Goal: Transaction & Acquisition: Purchase product/service

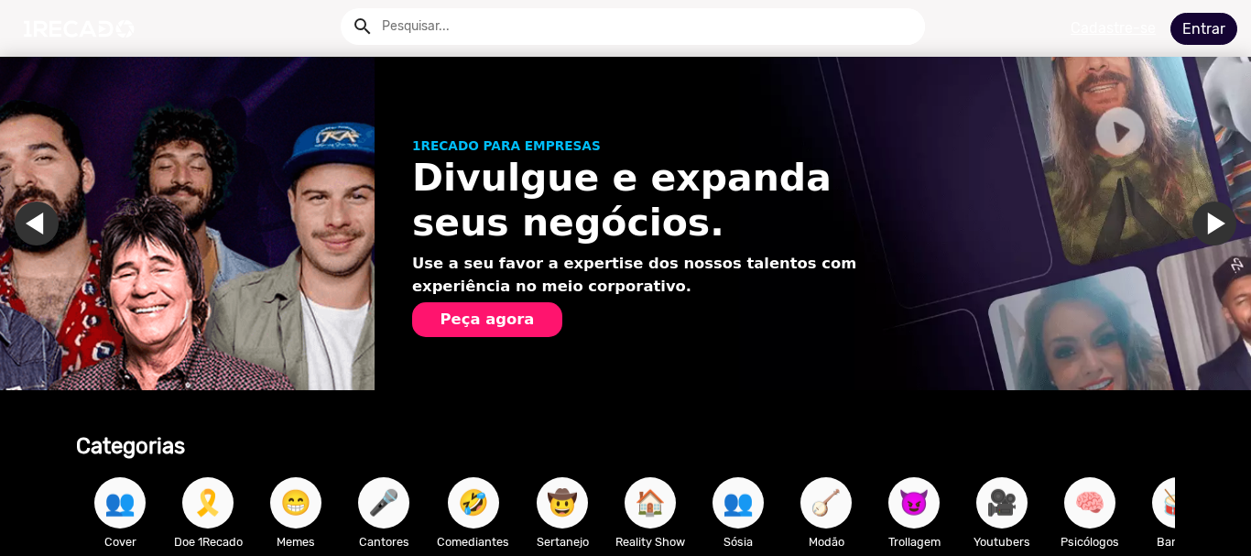
scroll to position [0, 1237]
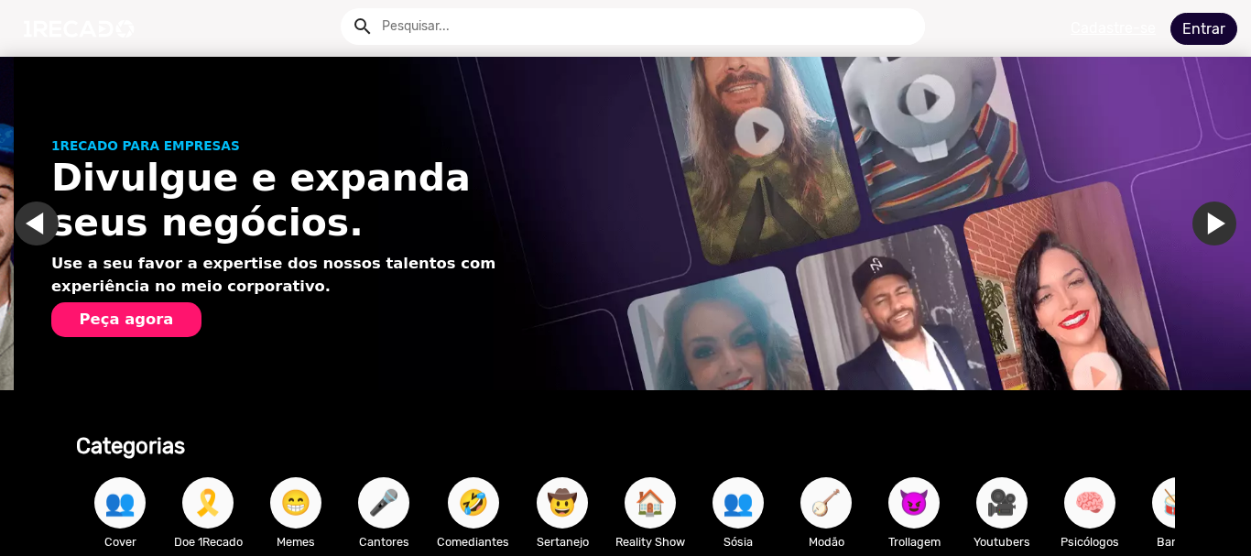
type input "[EMAIL_ADDRESS][DOMAIN_NAME]"
click at [1203, 30] on link "Entrar" at bounding box center [1203, 29] width 67 height 32
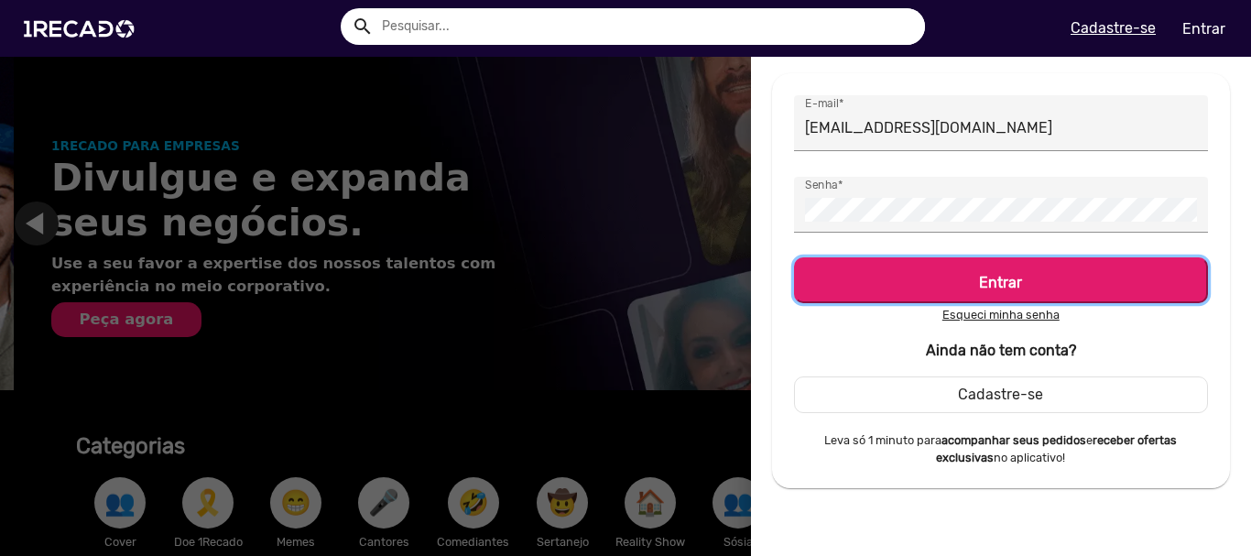
click at [999, 283] on b "Entrar" at bounding box center [1000, 282] width 43 height 17
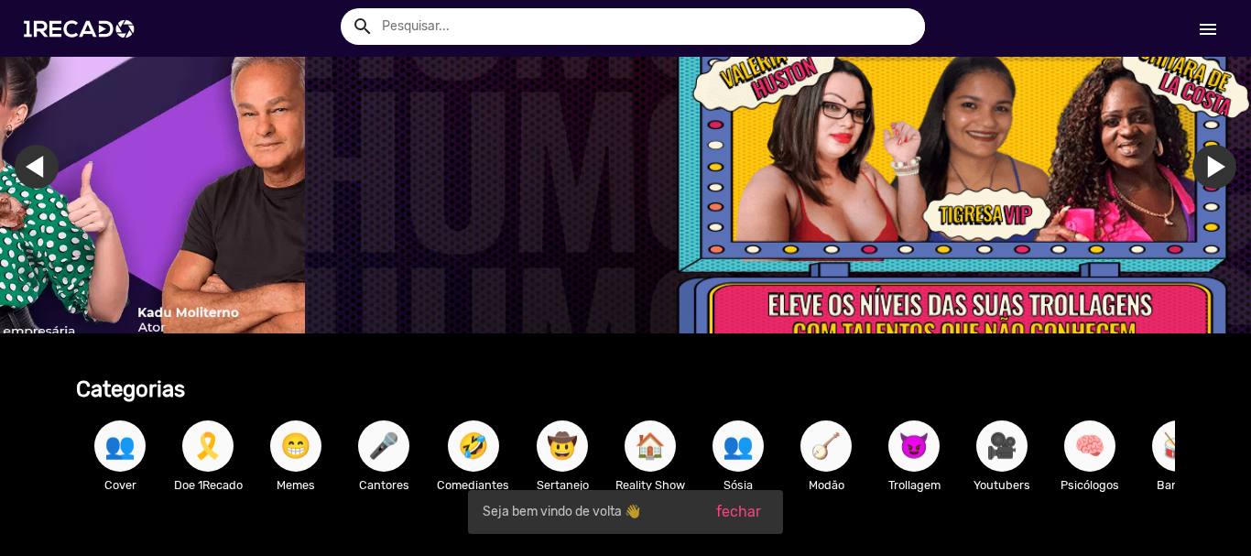
scroll to position [0, 3711]
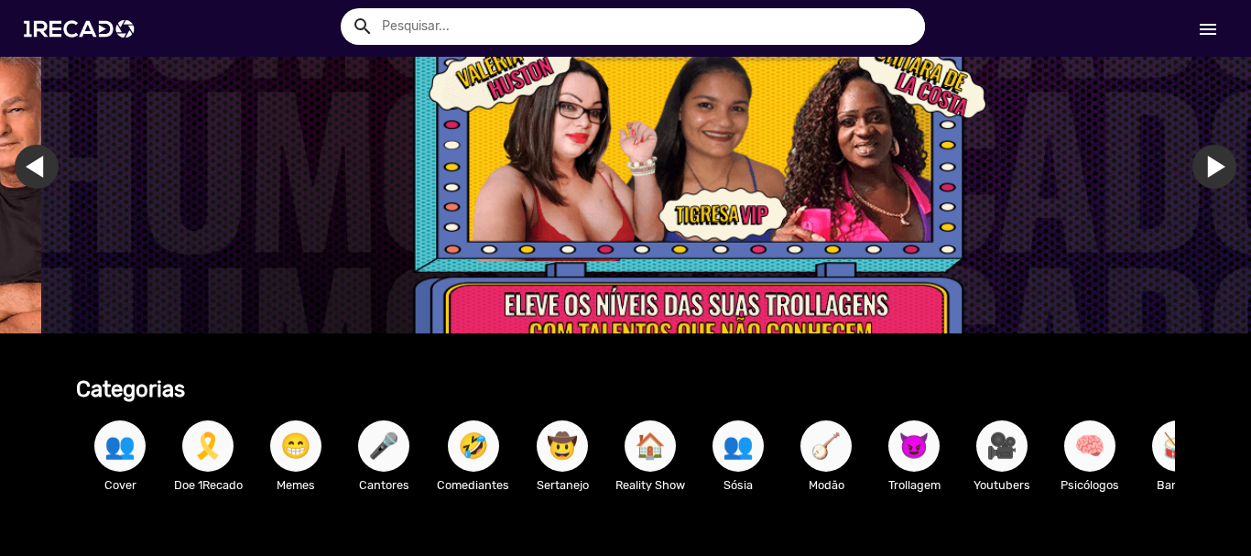
click at [1208, 29] on mat-icon "menu" at bounding box center [1208, 29] width 22 height 22
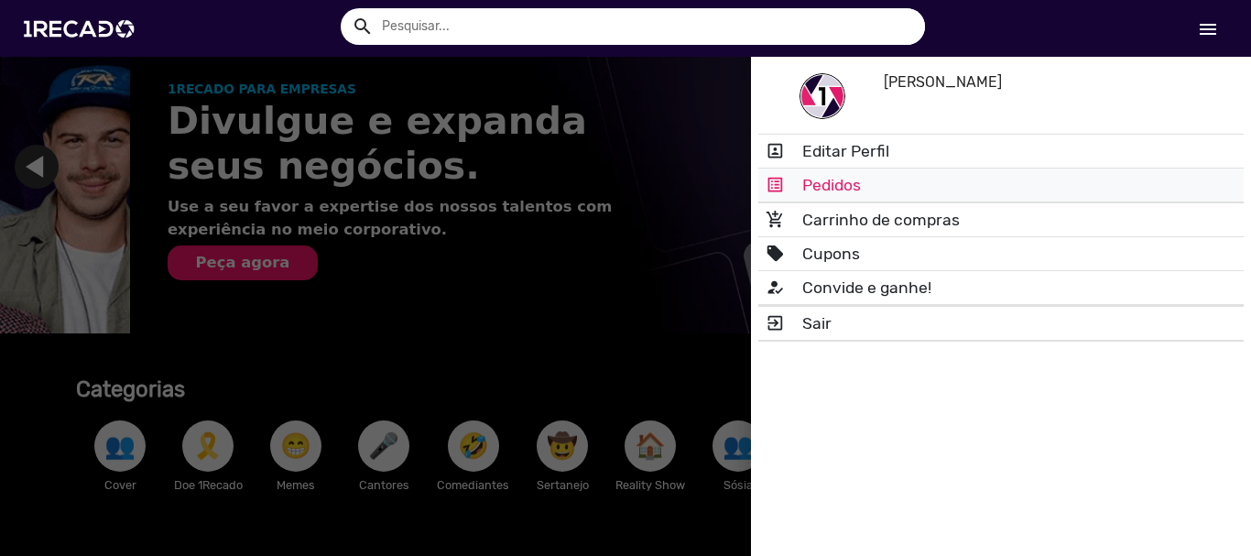
scroll to position [0, 0]
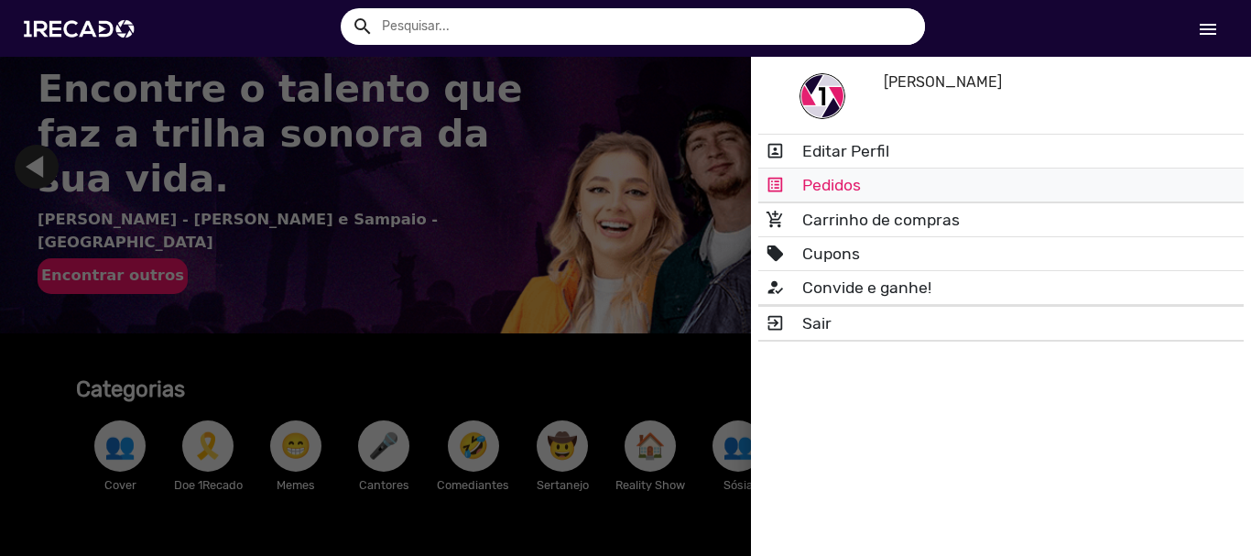
click at [828, 176] on link "list_alt Pedidos" at bounding box center [1000, 184] width 485 height 33
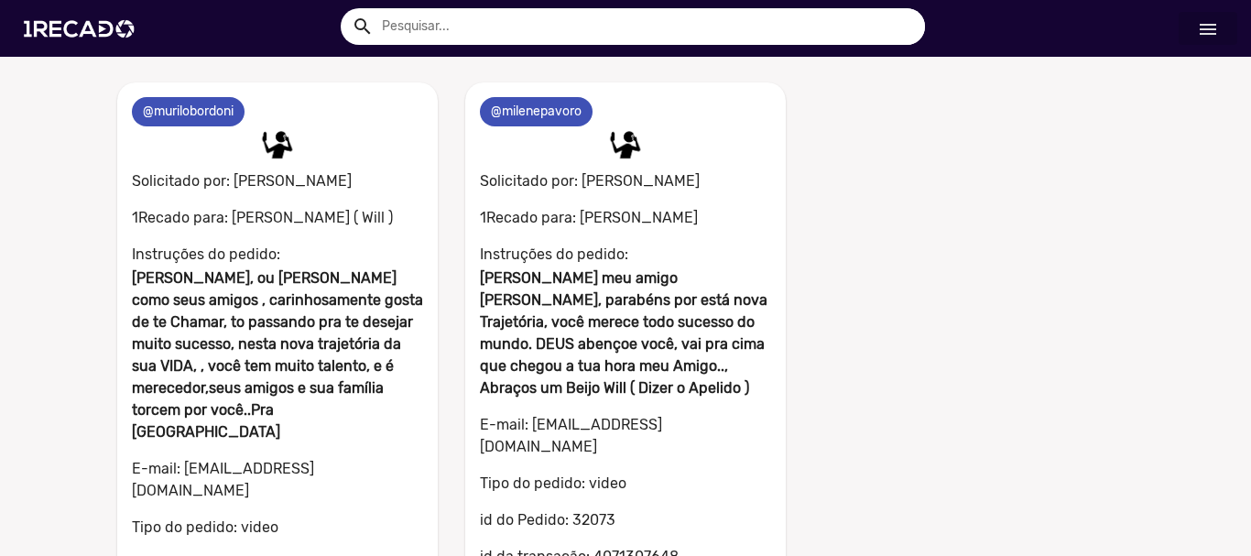
scroll to position [915, 0]
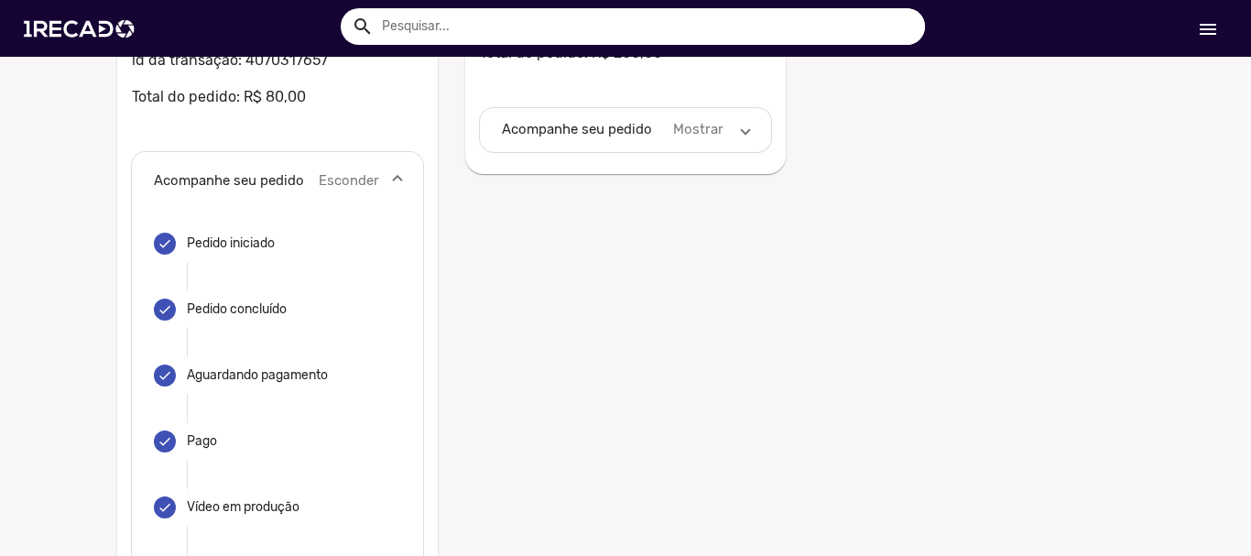
scroll to position [970, 0]
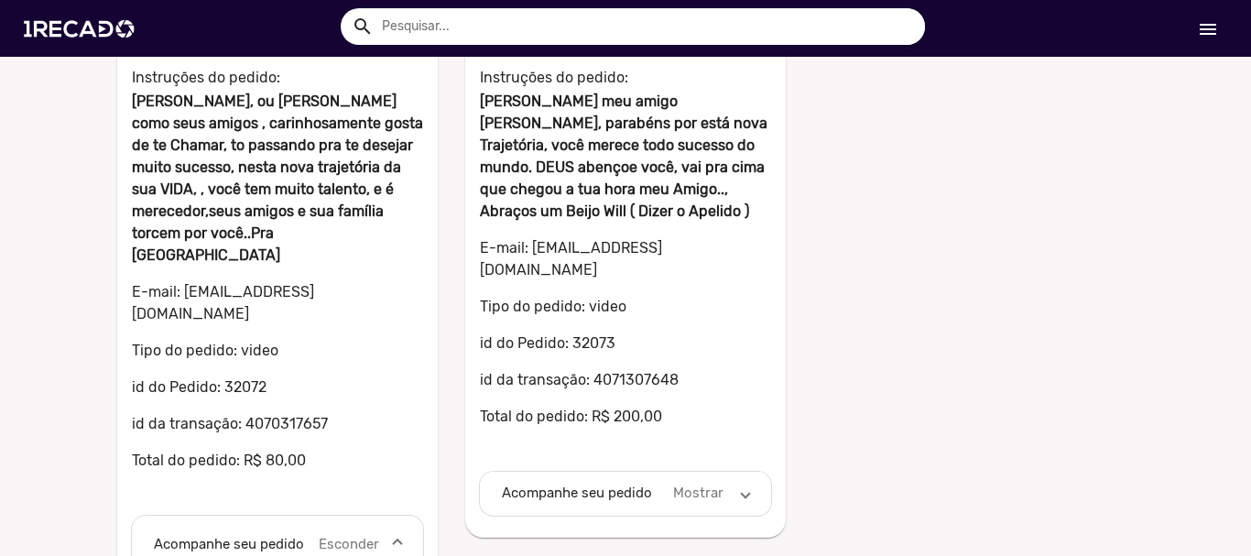
click at [742, 483] on span at bounding box center [745, 493] width 7 height 21
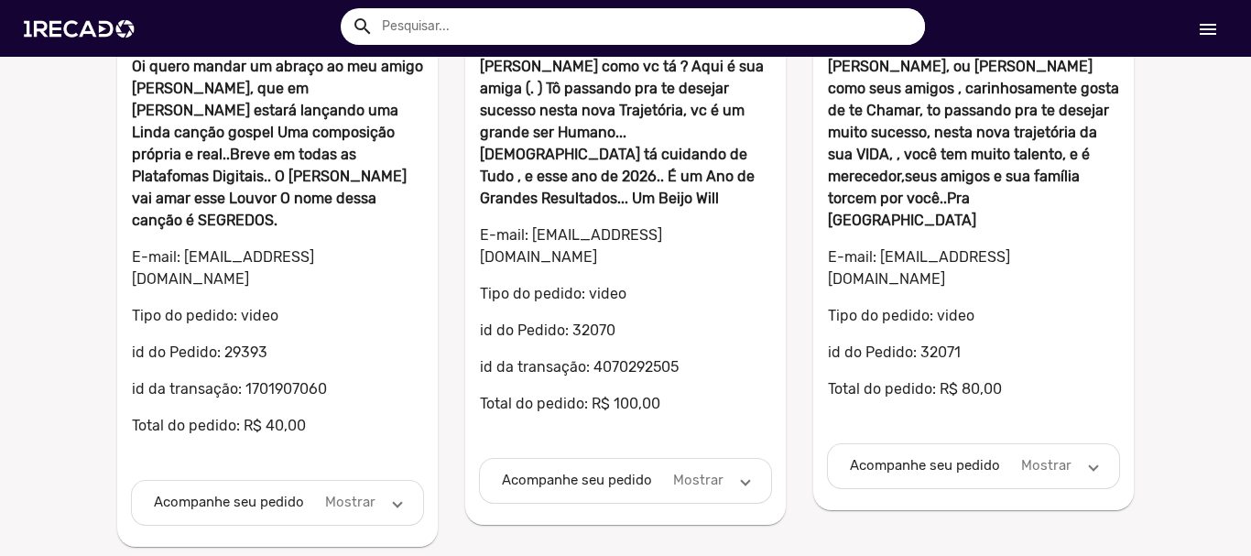
scroll to position [329, 0]
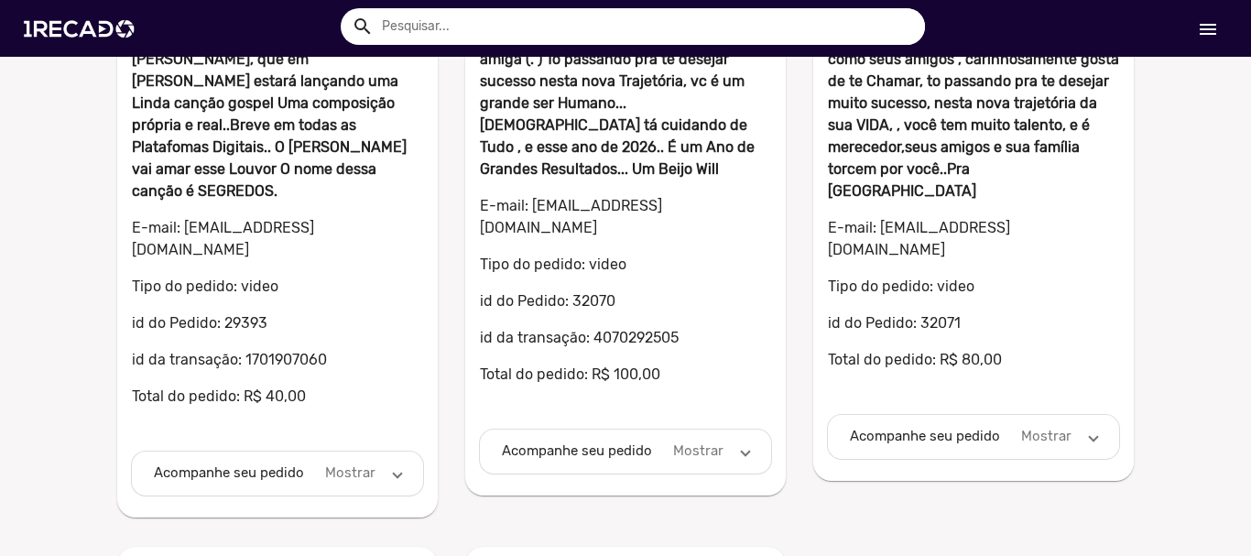
click at [1091, 415] on mat-expansion-panel-header "Acompanhe seu pedido Mostrar" at bounding box center [973, 437] width 291 height 44
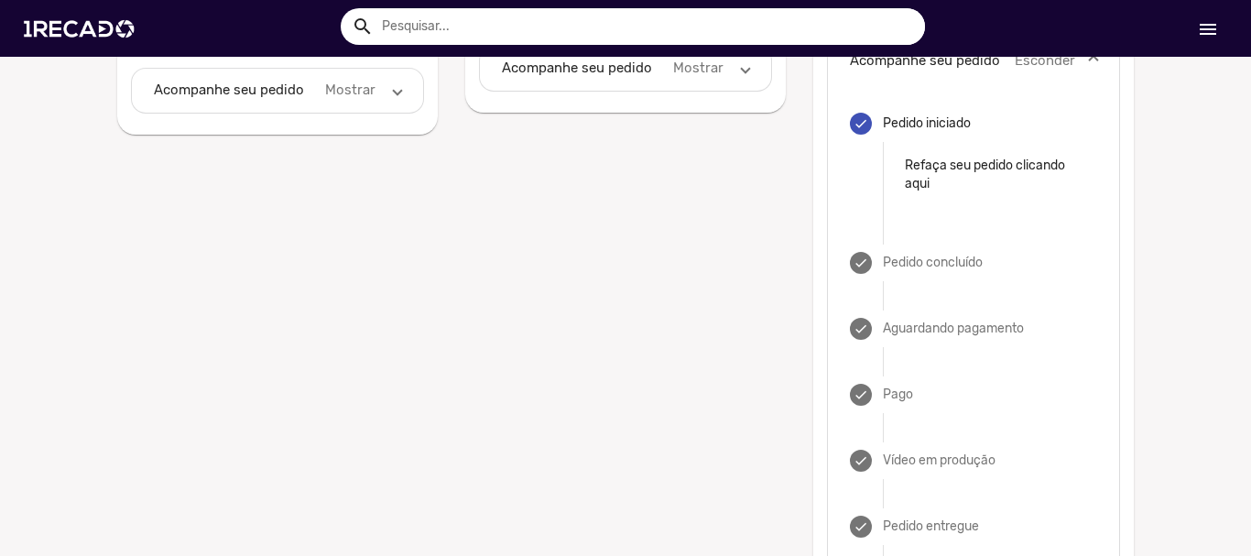
scroll to position [787, 0]
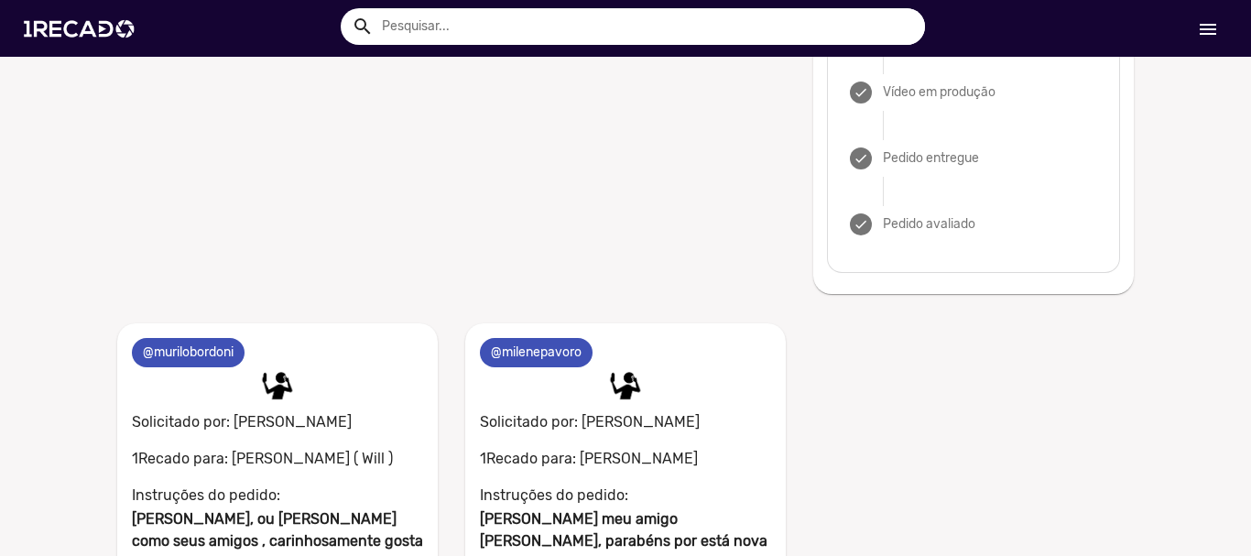
scroll to position [1099, 0]
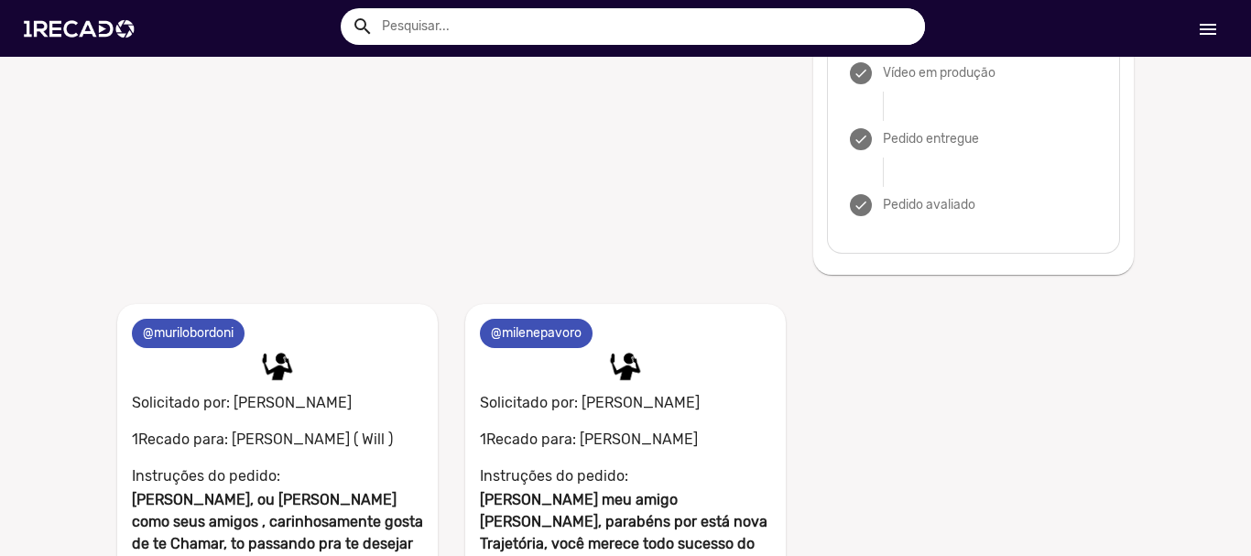
click at [1206, 342] on div "0 @flaviamonteiro 0 Solicitado por: [PERSON_NAME] 1Recado para: Para mim [PERSO…" at bounding box center [625, 271] width 1251 height 2458
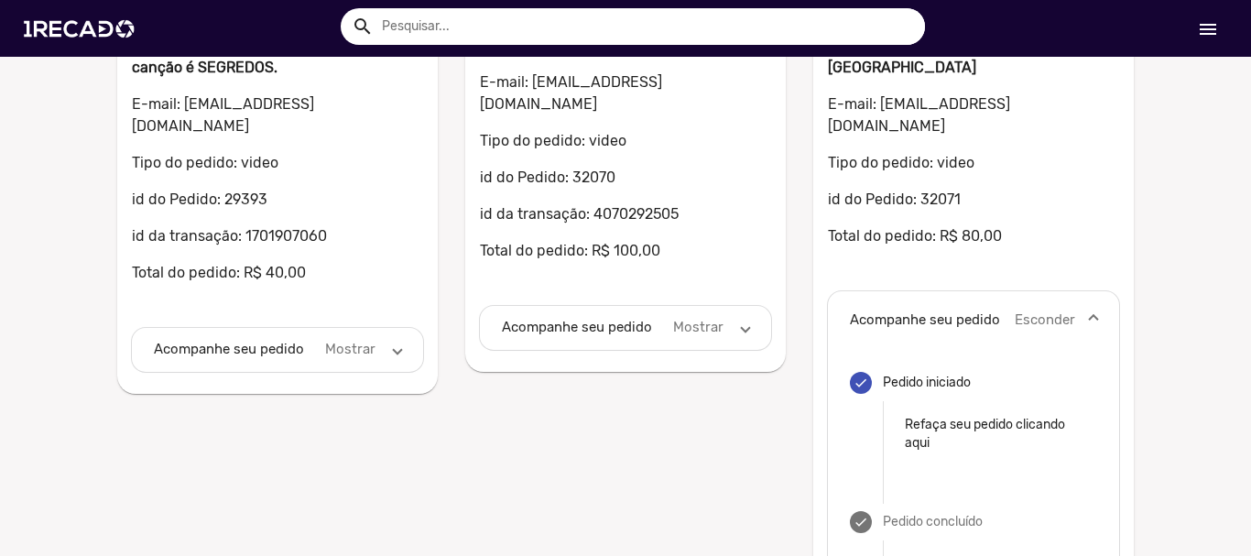
scroll to position [458, 0]
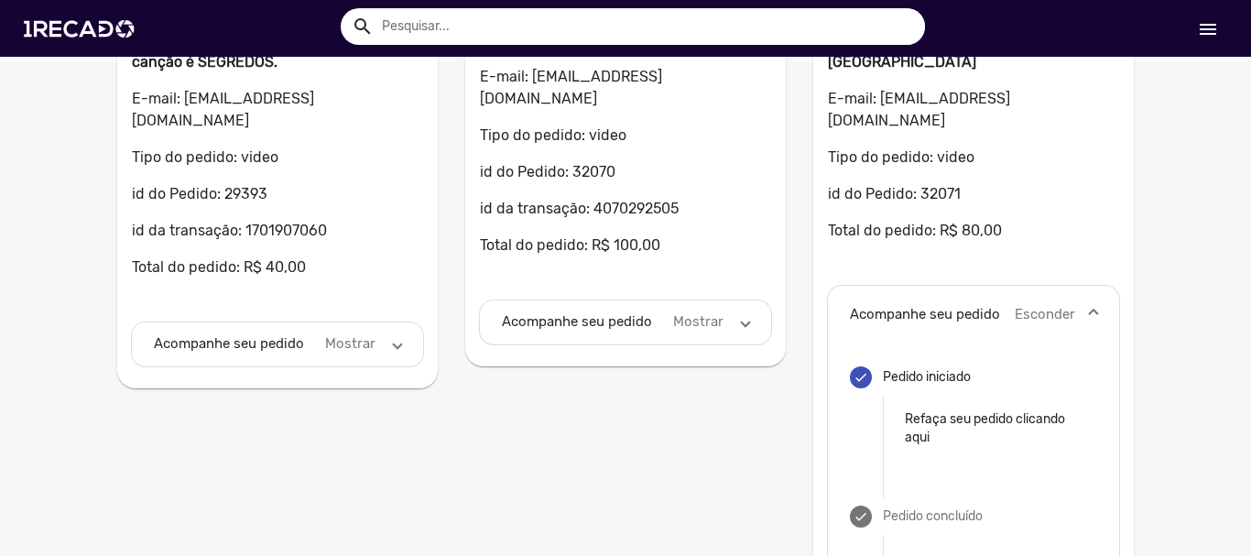
click at [384, 333] on span "Acompanhe seu pedido Mostrar" at bounding box center [274, 343] width 240 height 21
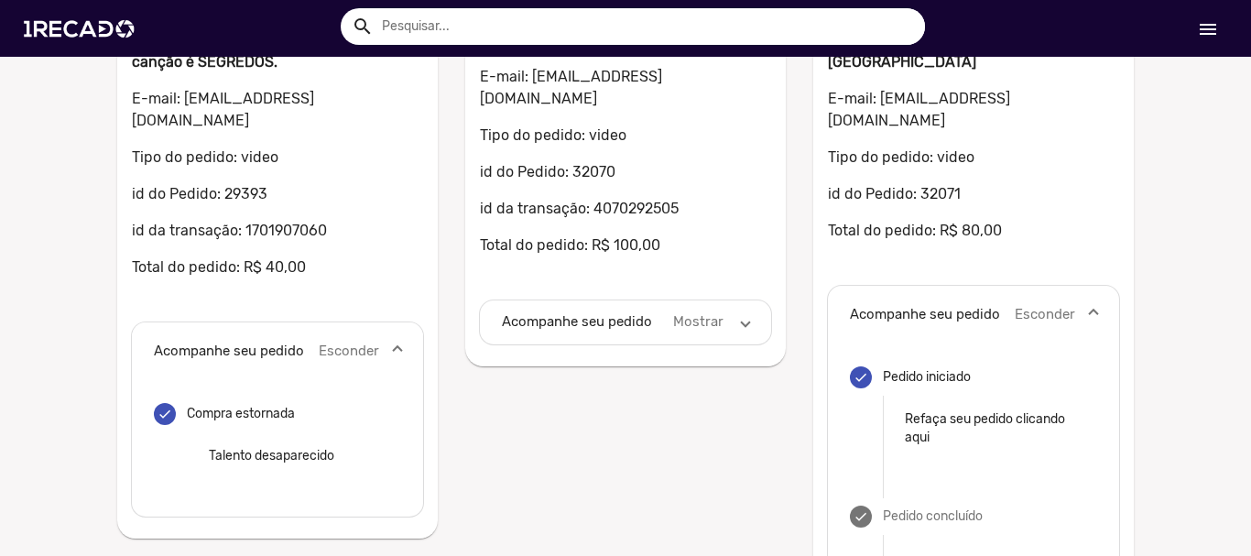
click at [395, 322] on mat-expansion-panel-header "Acompanhe seu pedido Esconder" at bounding box center [277, 351] width 291 height 59
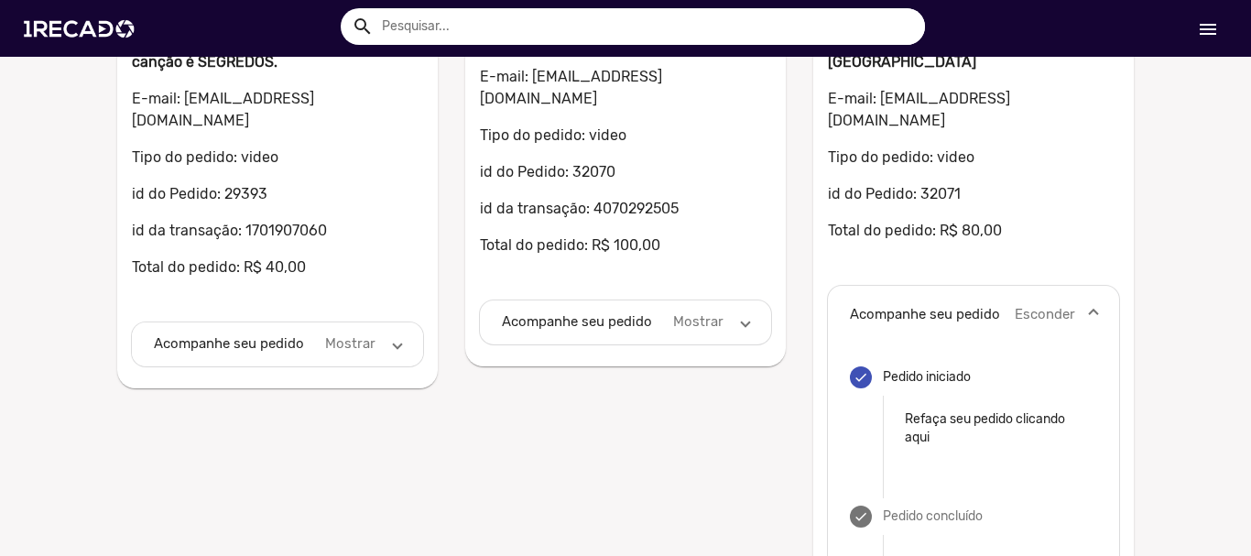
click at [395, 333] on span at bounding box center [397, 343] width 7 height 21
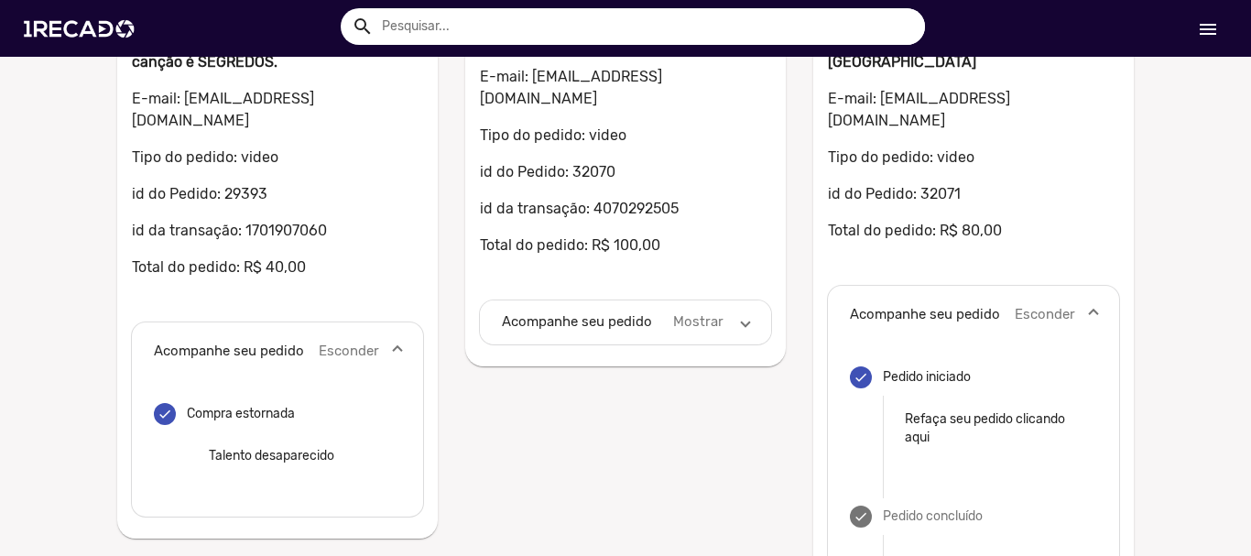
click at [742, 311] on span at bounding box center [745, 321] width 7 height 21
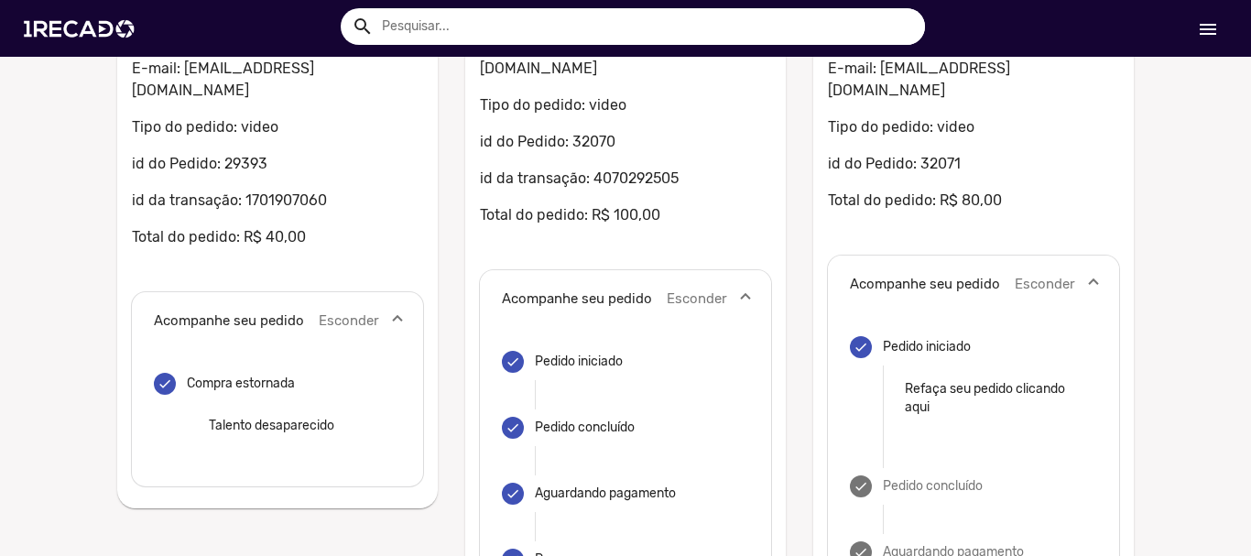
scroll to position [733, 0]
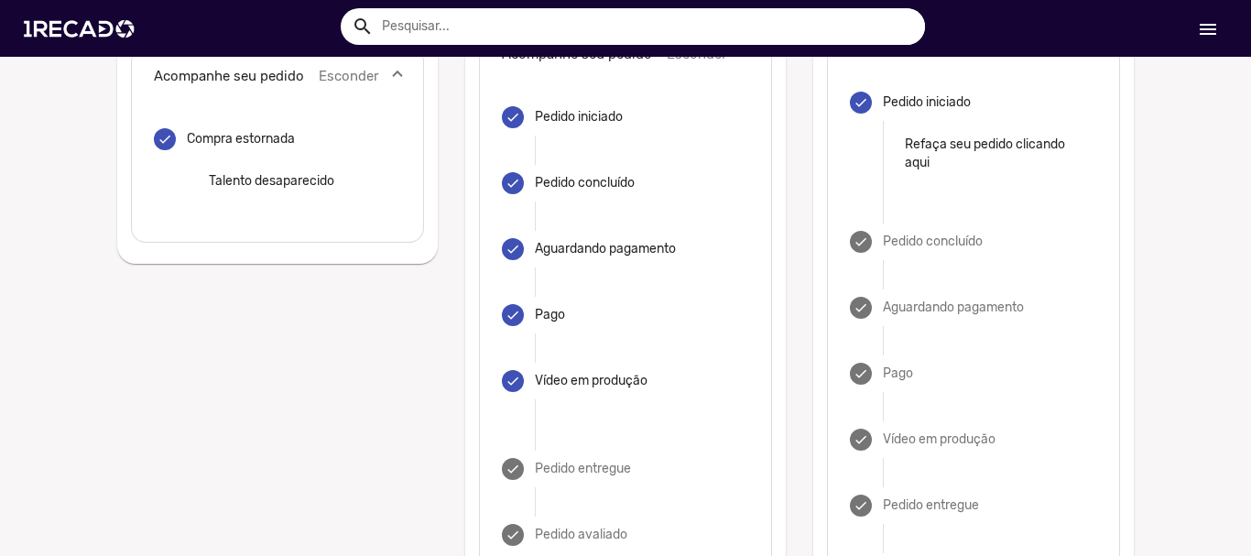
click at [852, 153] on div "done Pedido iniciado Refaça seu pedido clicando aqui" at bounding box center [973, 139] width 247 height 139
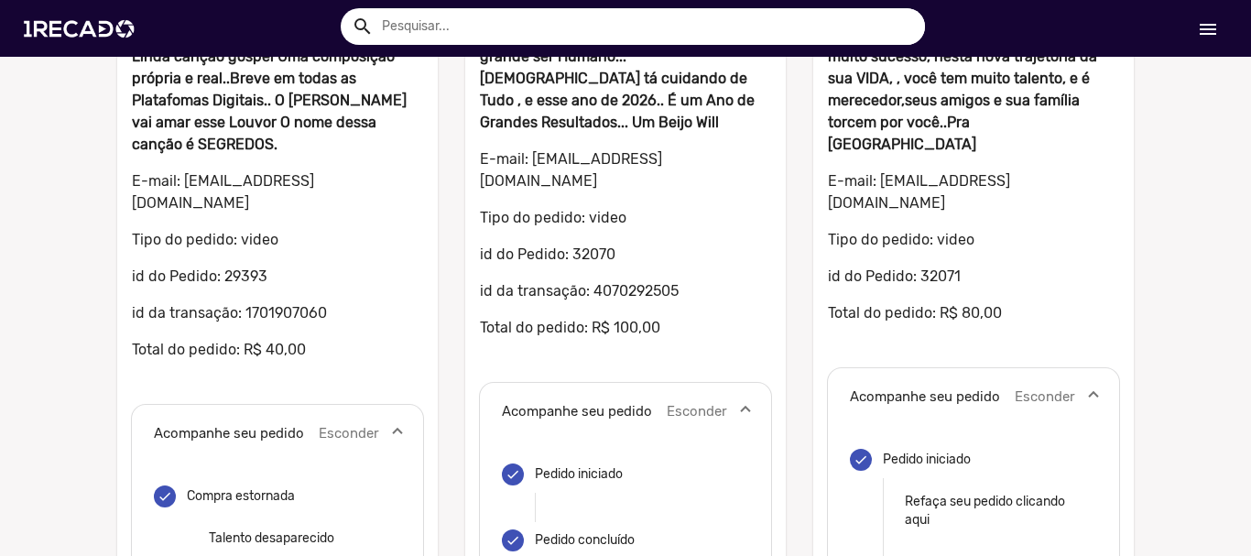
scroll to position [366, 0]
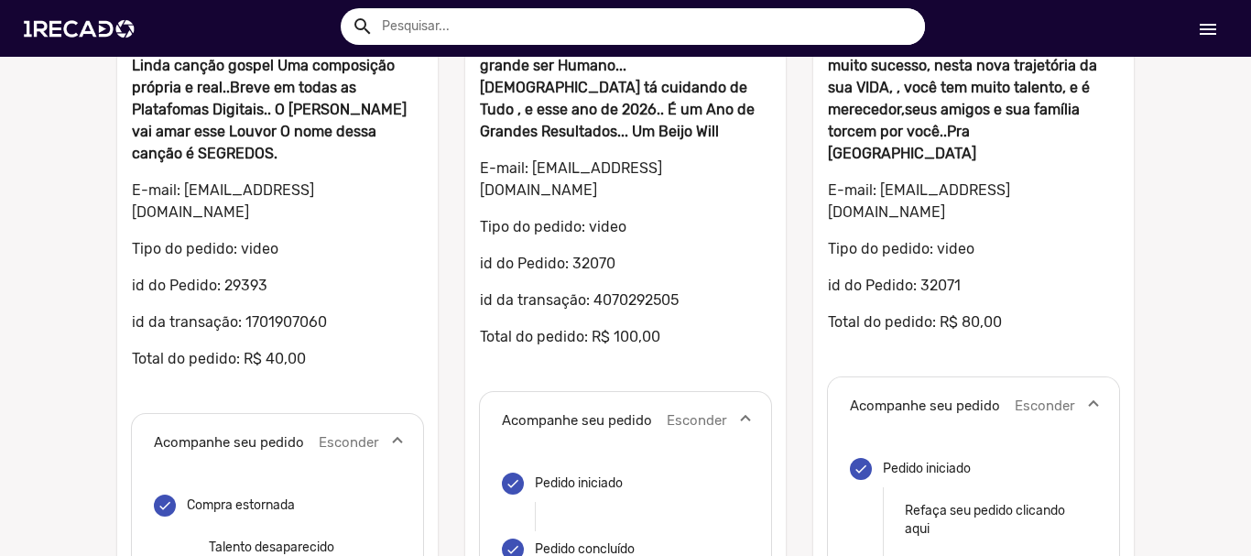
click at [900, 396] on mat-panel-title "Acompanhe seu pedido" at bounding box center [925, 406] width 150 height 21
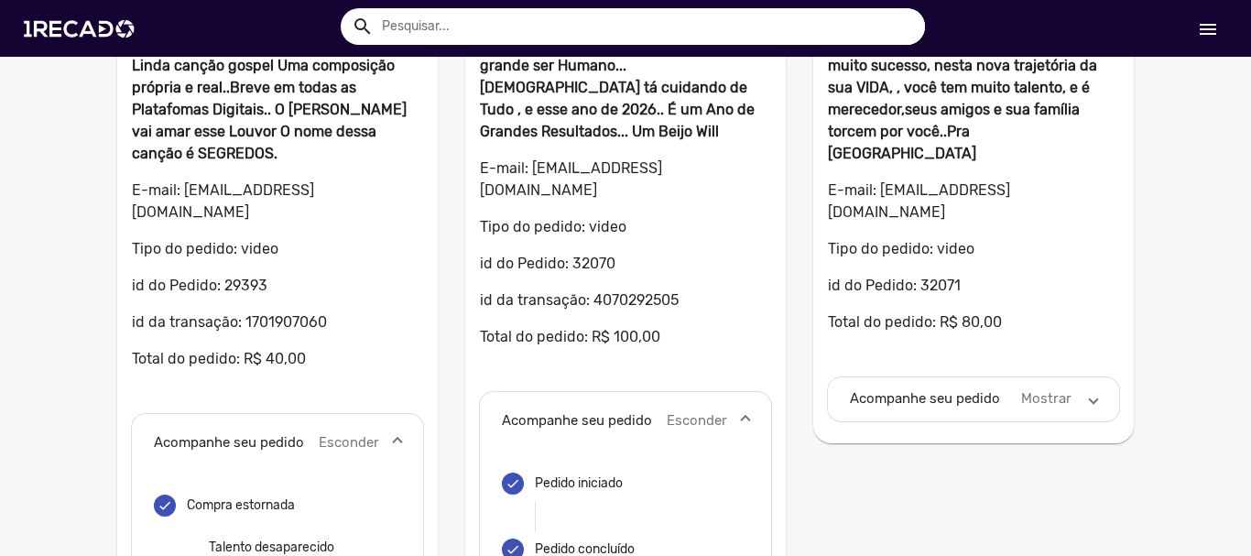
click at [1090, 388] on span at bounding box center [1093, 398] width 7 height 21
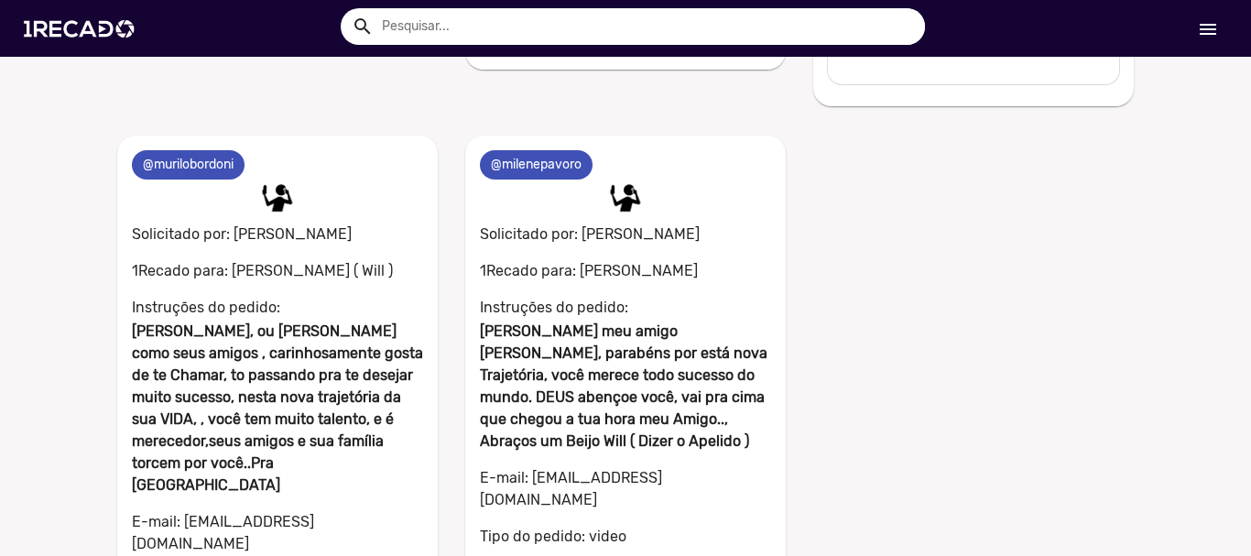
scroll to position [1282, 0]
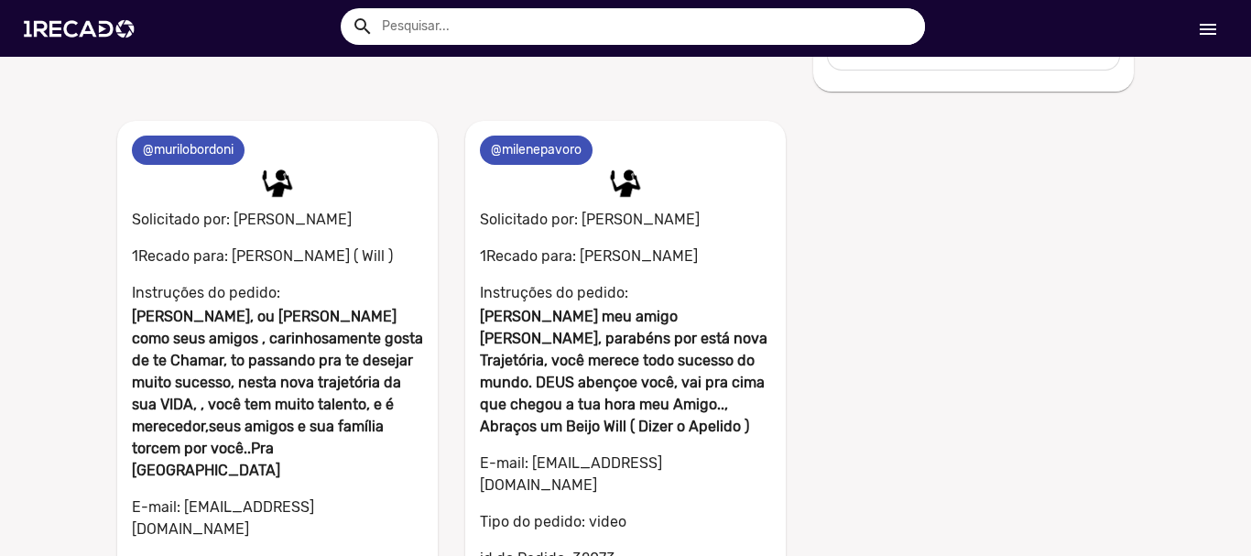
click at [1090, 360] on div "0 @flaviamonteiro 0 Solicitado por: [PERSON_NAME] 1Recado para: Para mim [PERSO…" at bounding box center [625, 91] width 1044 height 2450
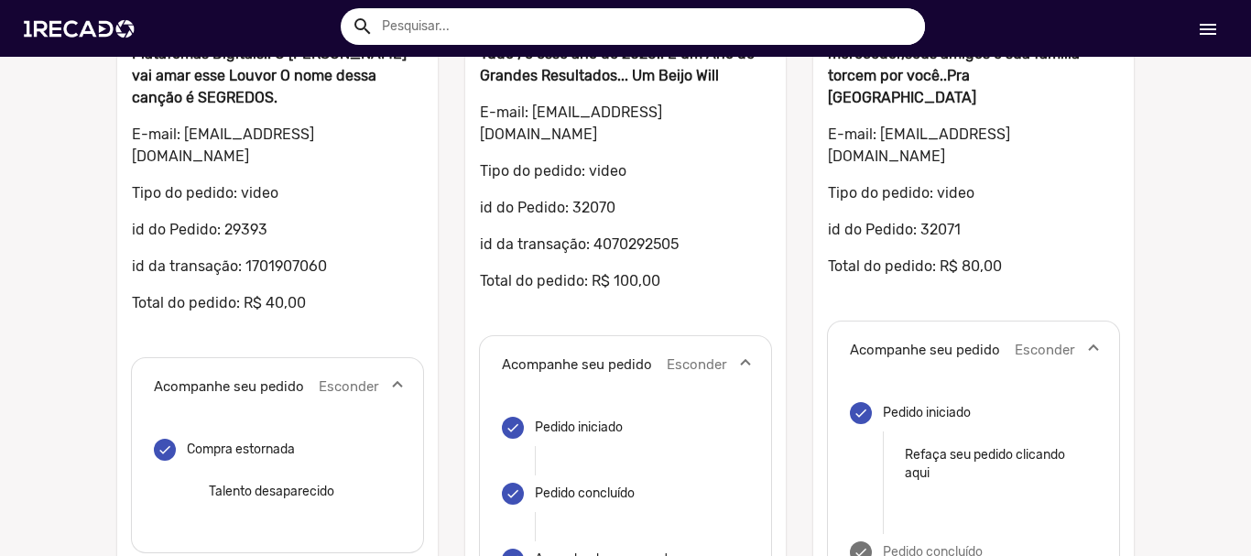
scroll to position [0, 0]
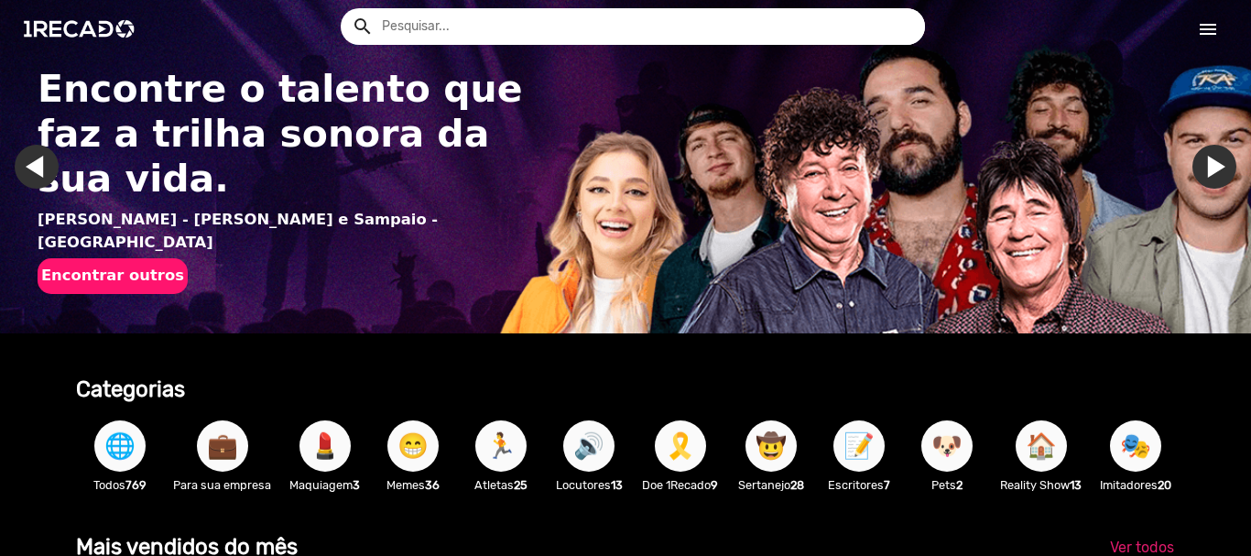
click at [594, 29] on input "text" at bounding box center [646, 26] width 557 height 37
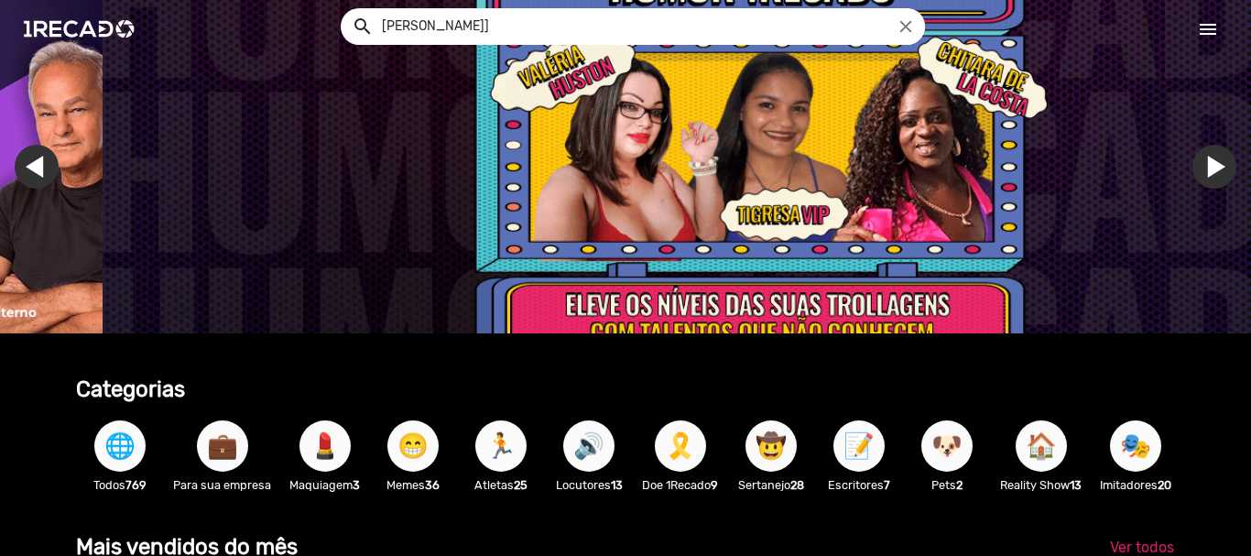
scroll to position [0, 3711]
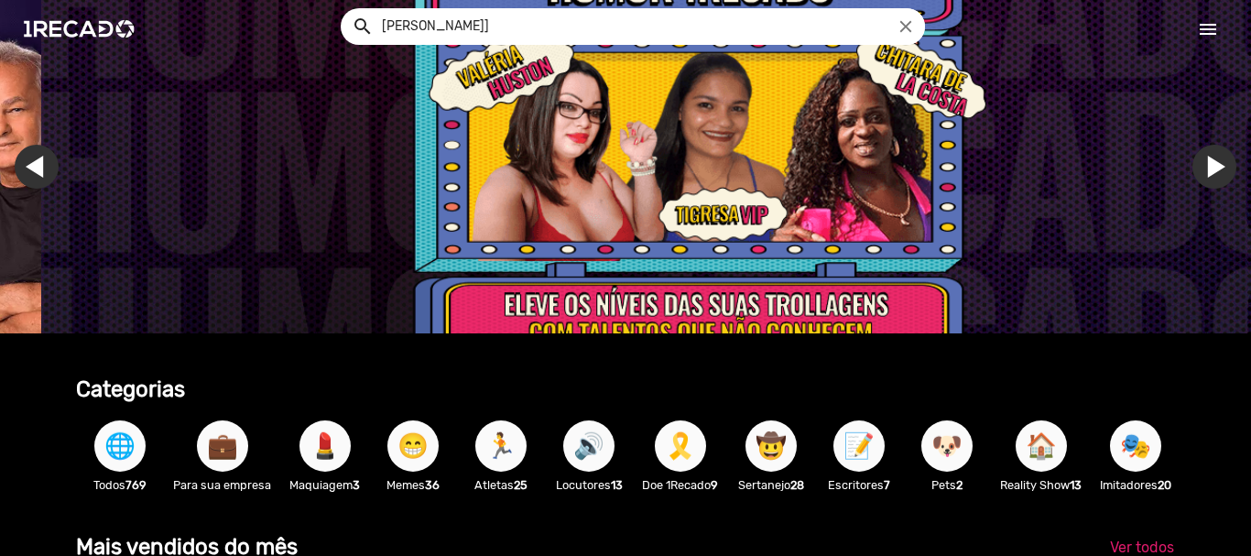
click at [1095, 144] on div at bounding box center [625, 278] width 1251 height 556
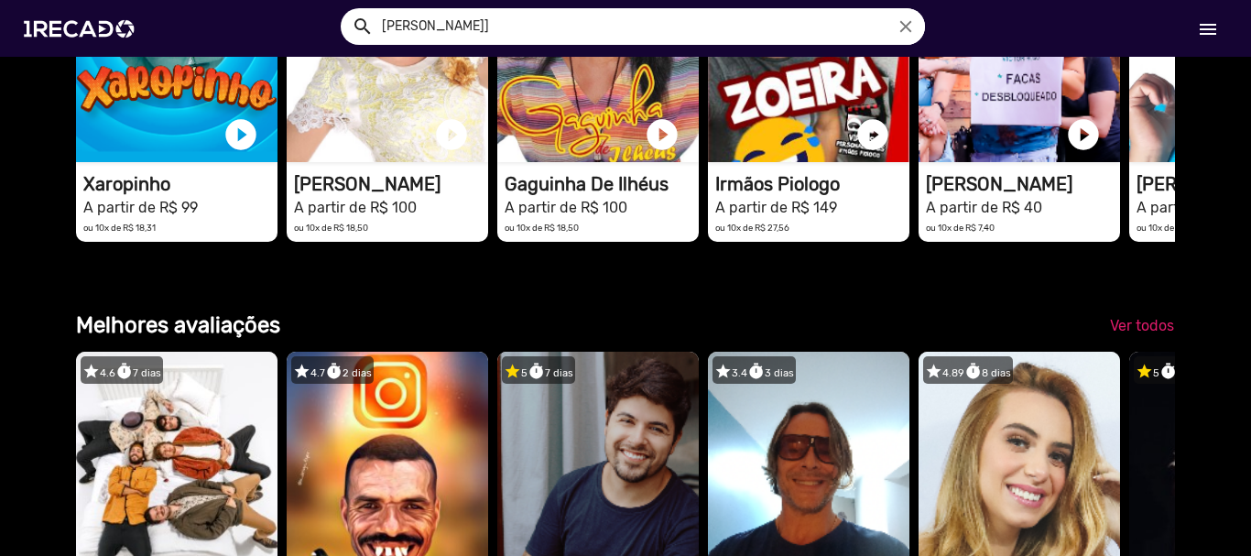
scroll to position [0, 0]
click at [501, 21] on input "[PERSON_NAME]]" at bounding box center [646, 26] width 557 height 37
type input "[PERSON_NAME]"
click at [345, 9] on button "search" at bounding box center [361, 25] width 32 height 32
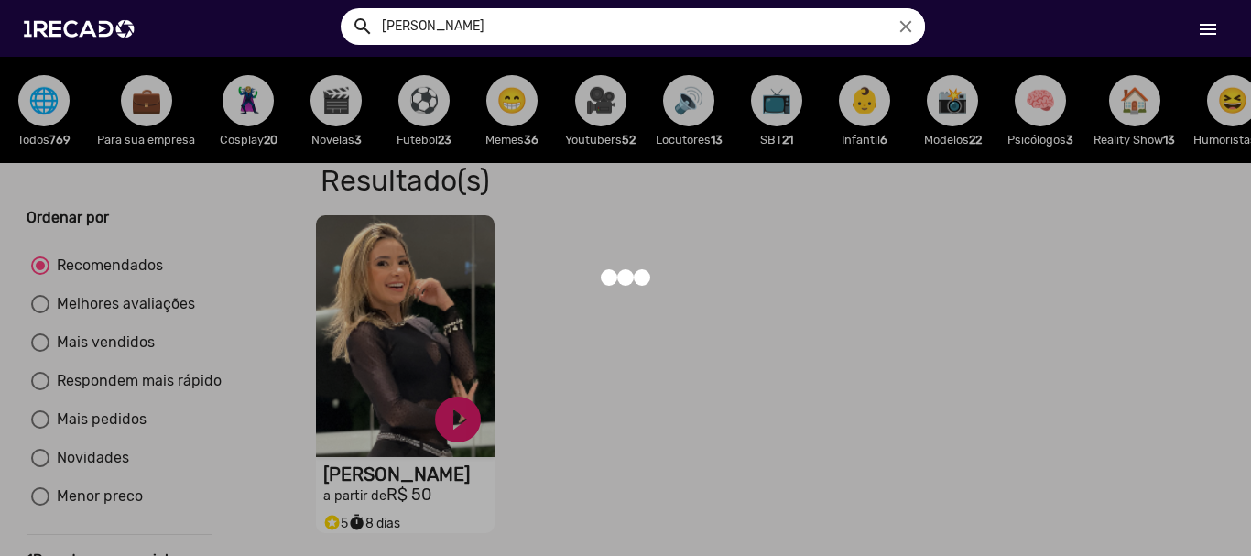
click at [394, 383] on div at bounding box center [625, 278] width 1251 height 556
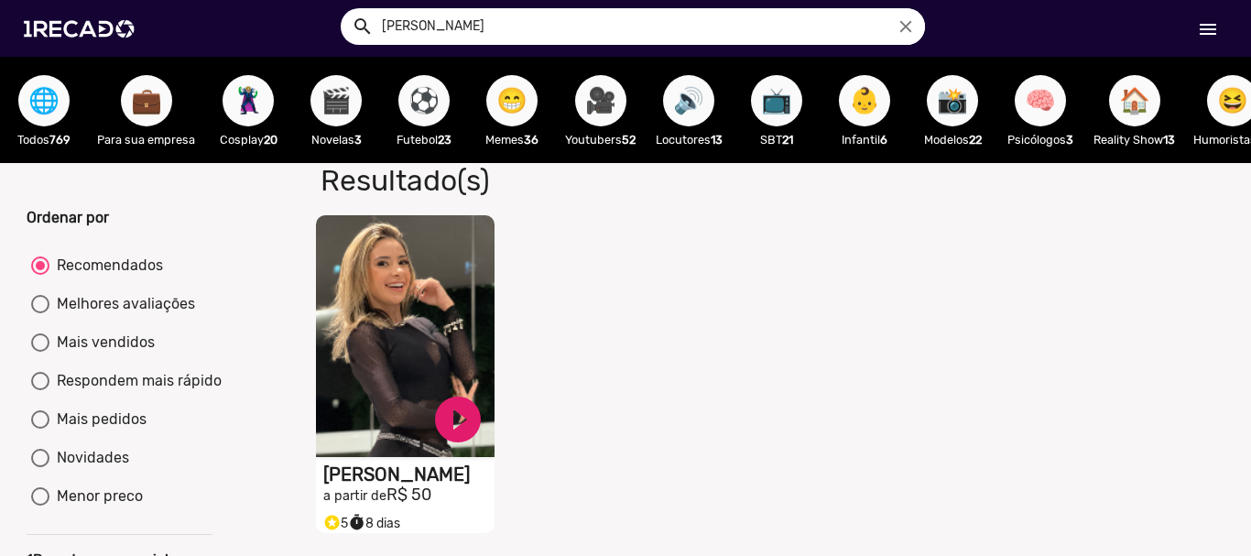
drag, startPoint x: 408, startPoint y: 290, endPoint x: 1015, endPoint y: 331, distance: 607.6
click at [1017, 329] on div "S1RECADO vídeos dedicados para fãs e empresas play_circle_filled [PERSON_NAME] …" at bounding box center [758, 374] width 931 height 337
click at [1201, 33] on mat-icon "menu" at bounding box center [1208, 29] width 22 height 22
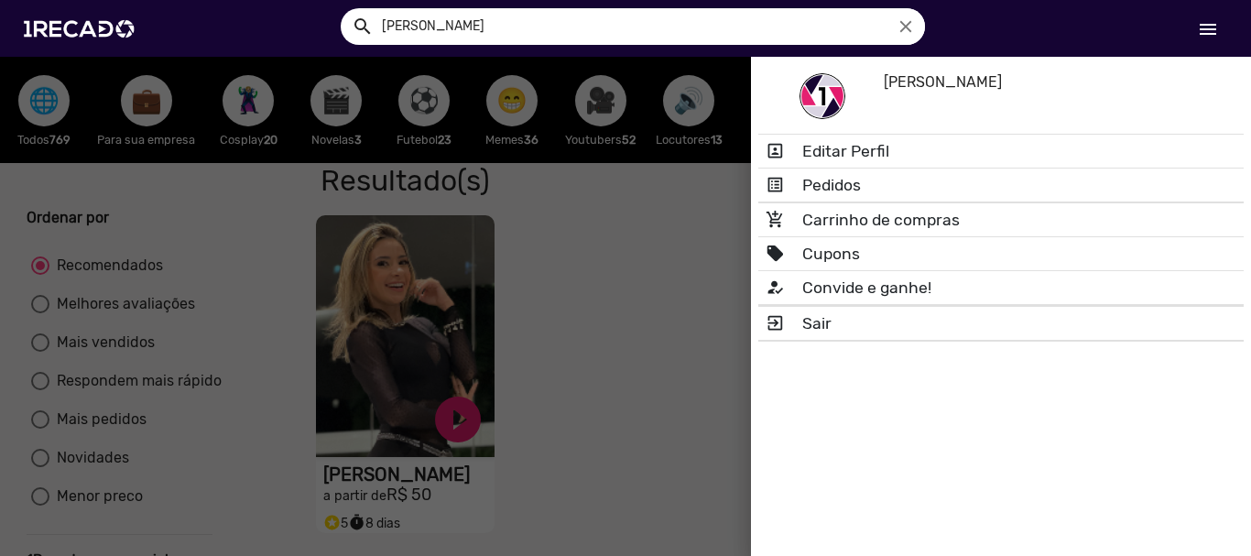
click at [613, 265] on div at bounding box center [625, 278] width 1251 height 556
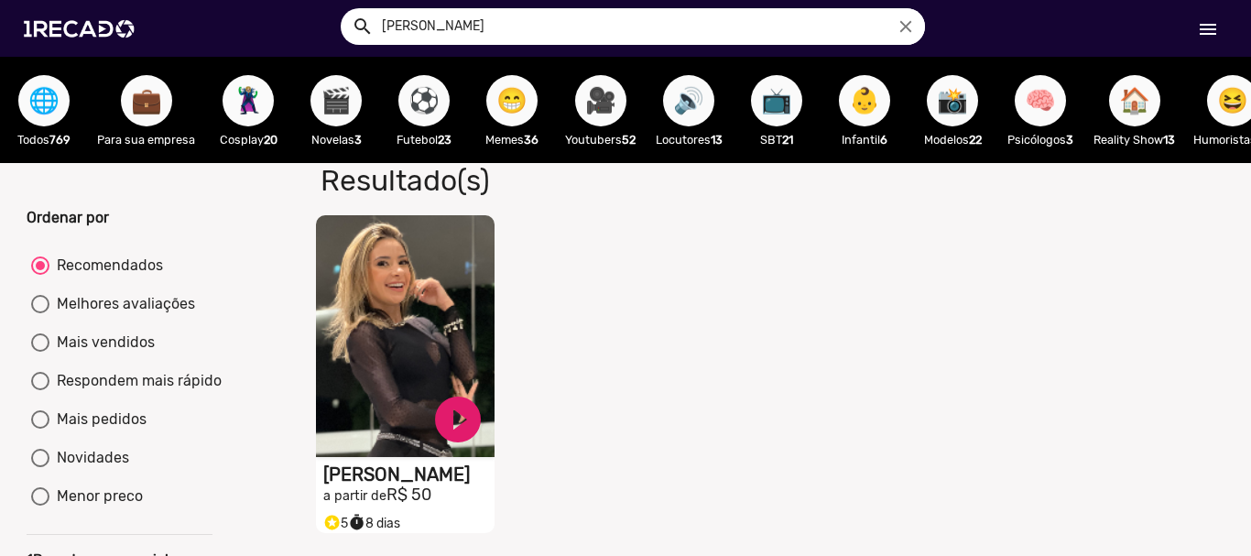
click at [865, 111] on span "👶" at bounding box center [864, 100] width 31 height 51
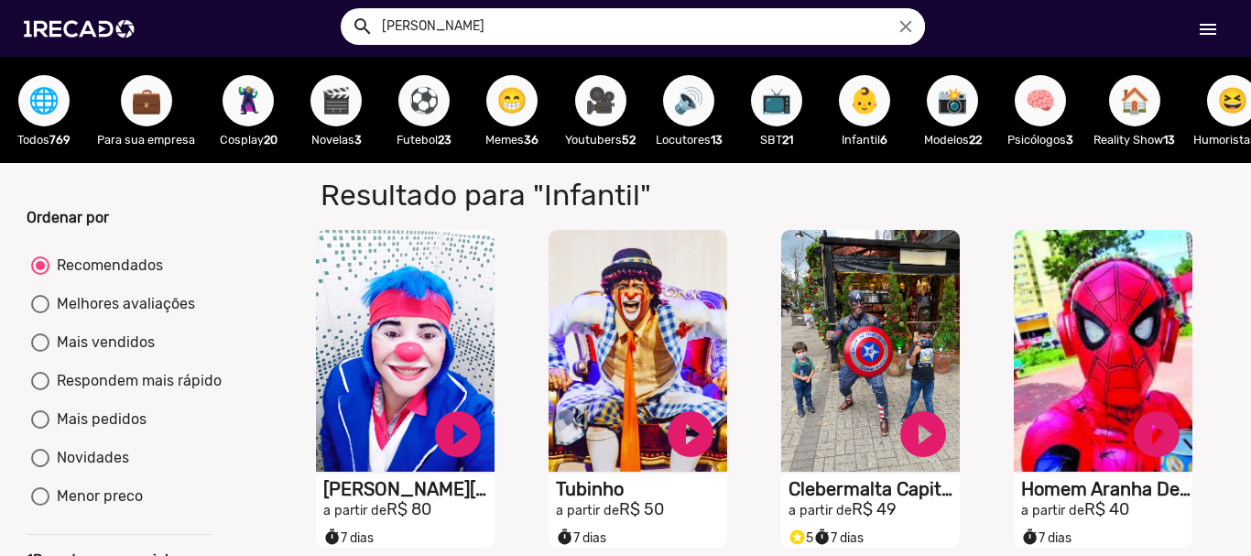
click at [950, 117] on span "📸" at bounding box center [952, 100] width 31 height 51
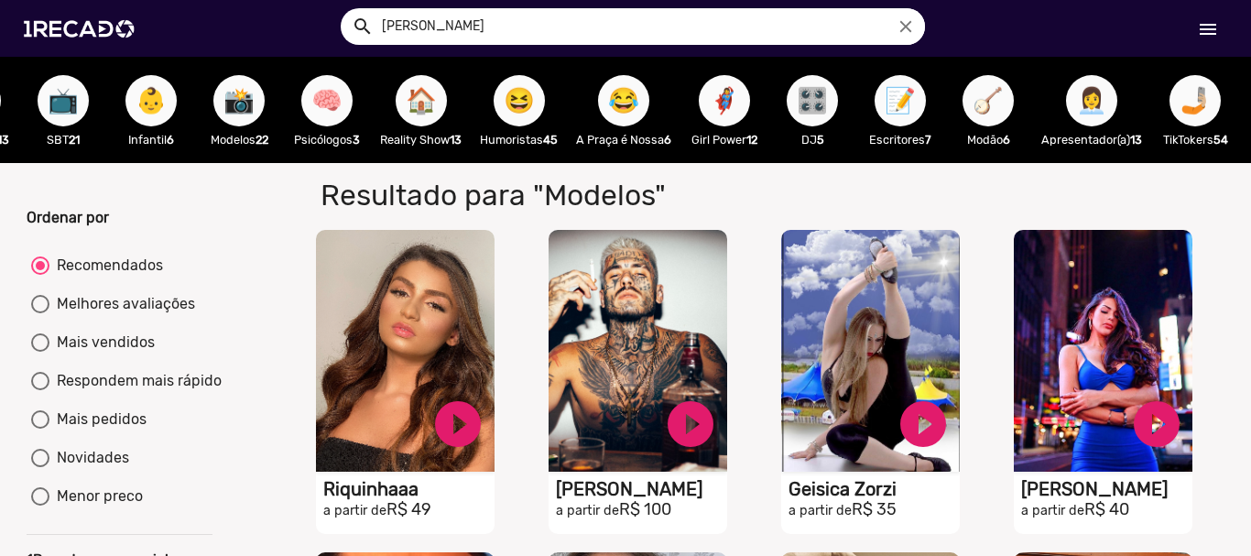
scroll to position [0, 719]
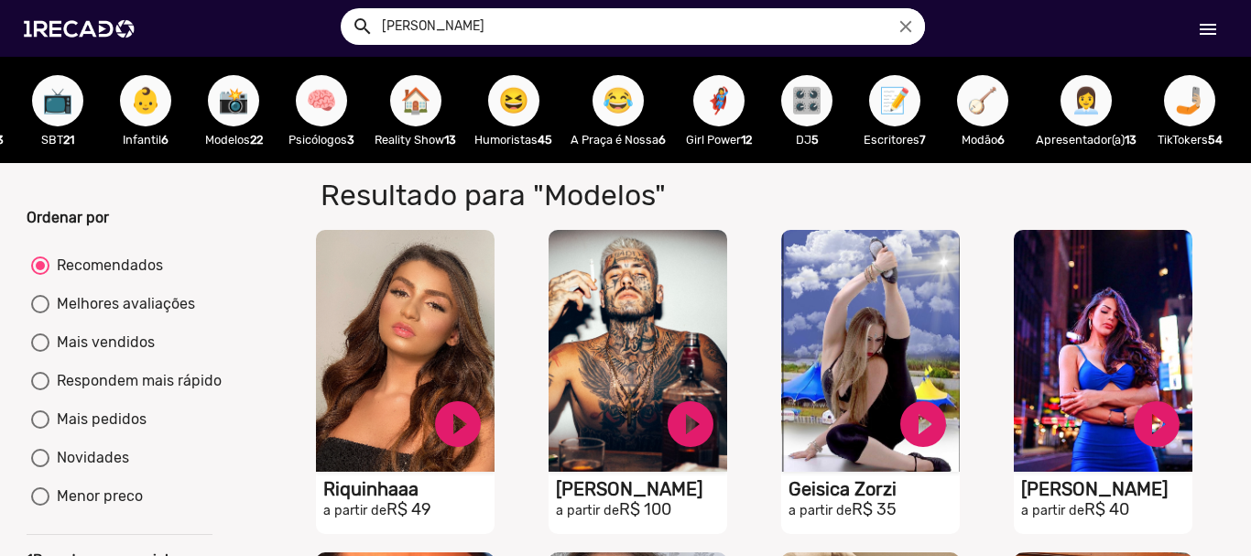
click at [615, 103] on span "😂" at bounding box center [617, 100] width 31 height 51
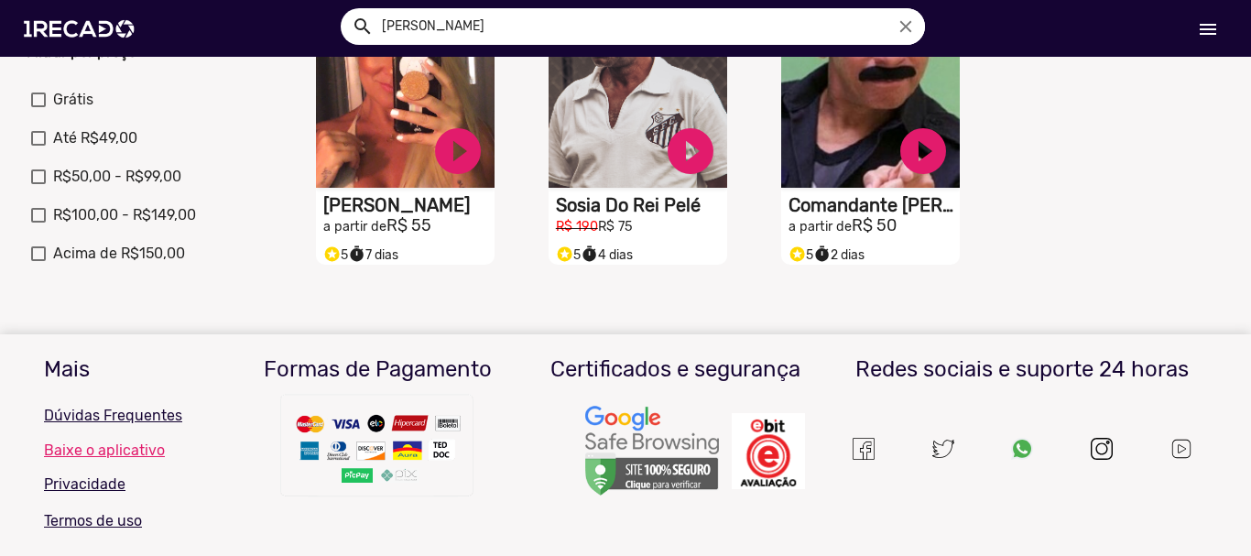
scroll to position [641, 0]
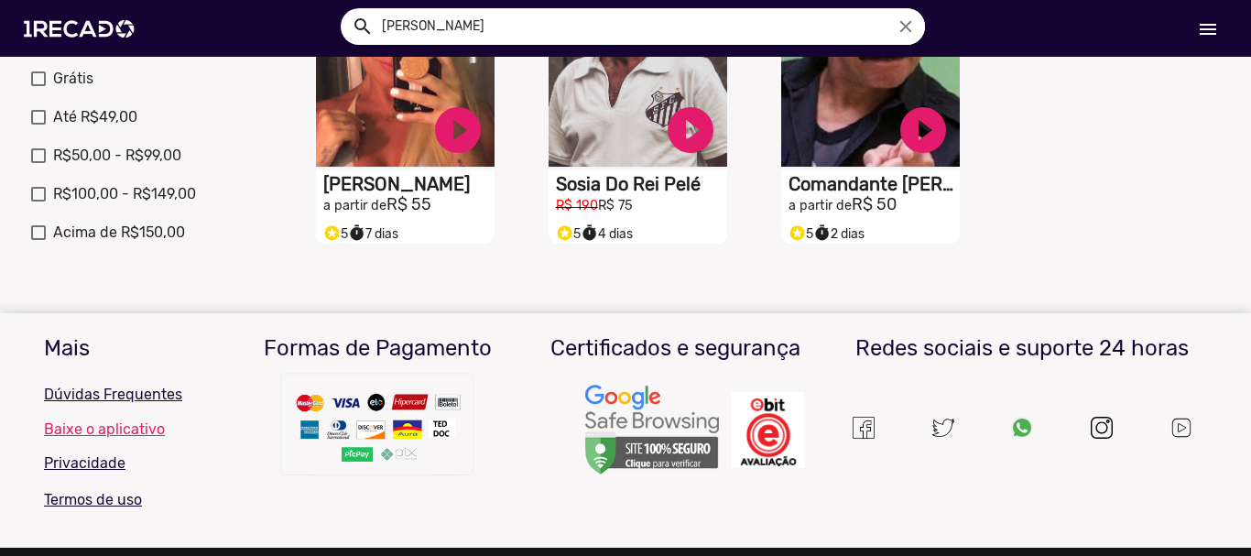
drag, startPoint x: 654, startPoint y: 379, endPoint x: 1067, endPoint y: 138, distance: 478.0
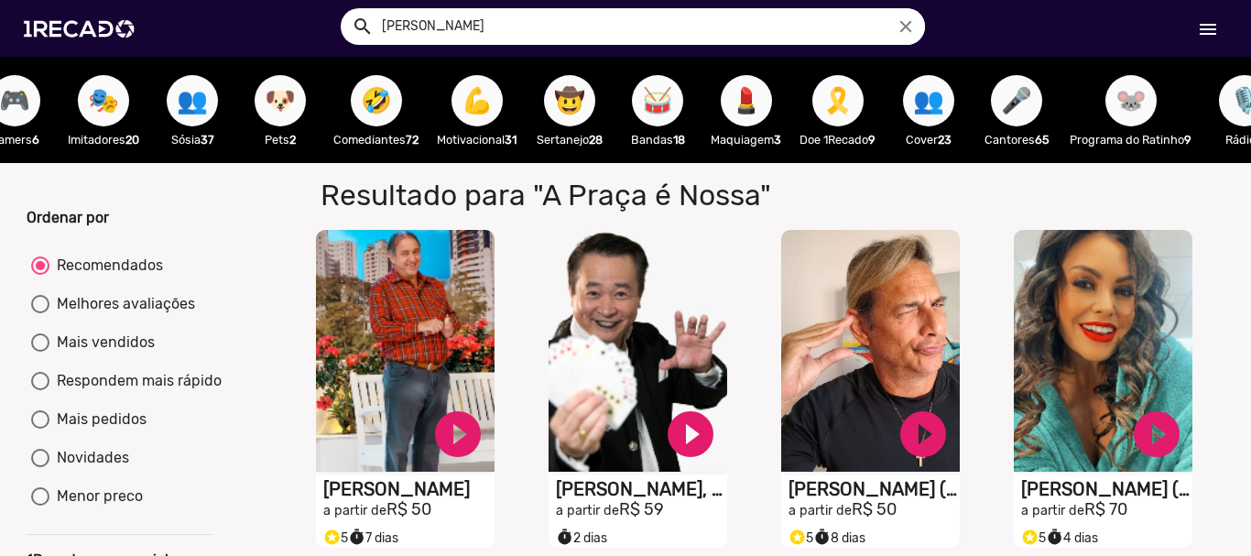
scroll to position [0, 2500]
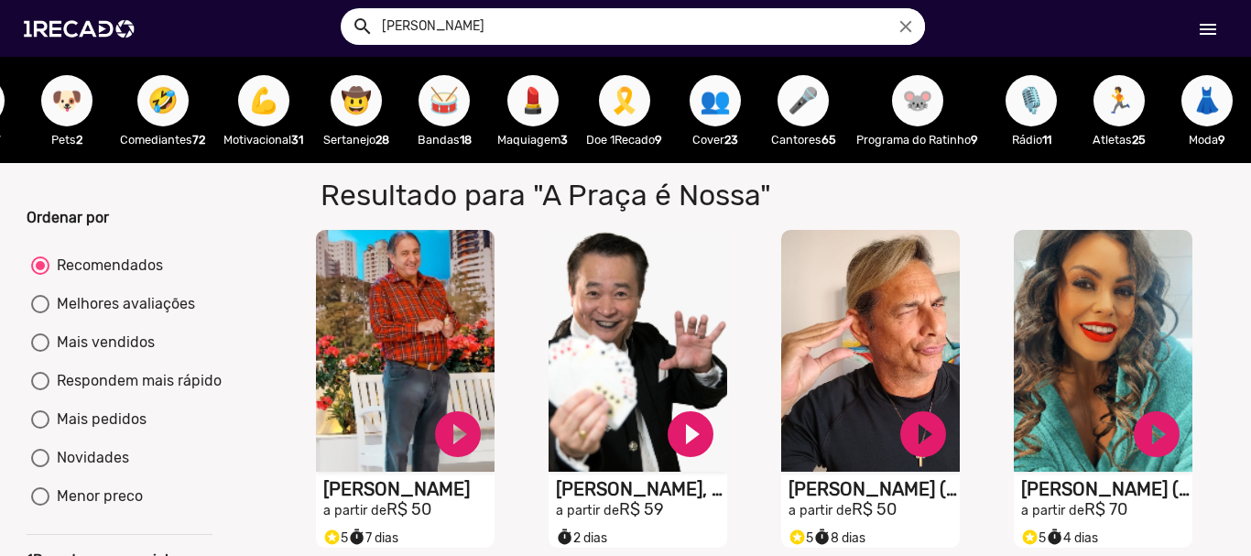
click at [787, 123] on span "🎤" at bounding box center [802, 100] width 31 height 51
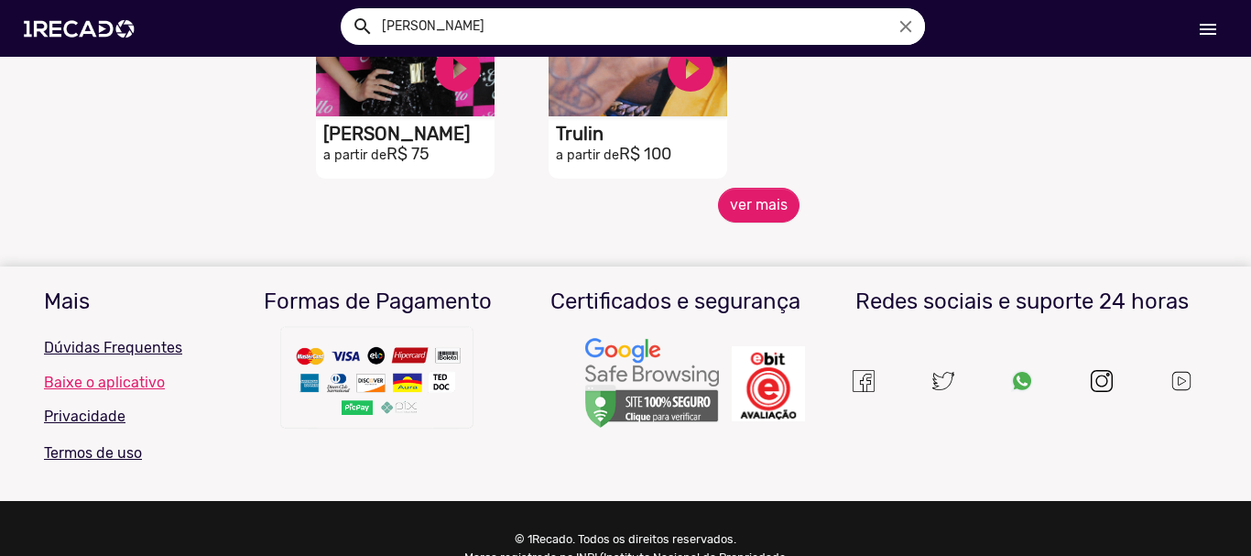
scroll to position [1007, 0]
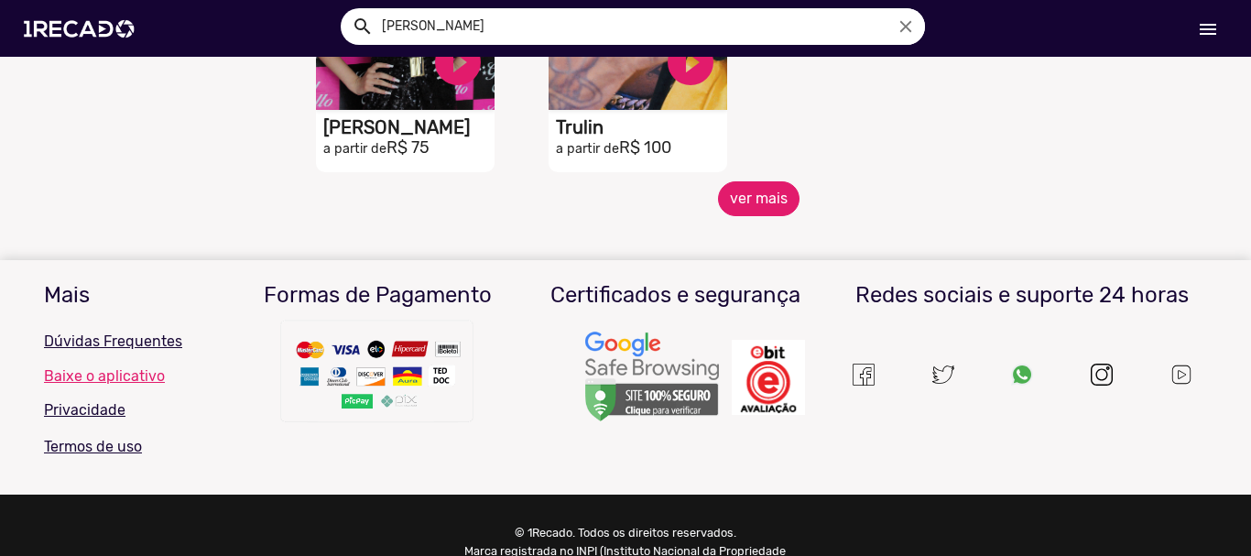
click at [740, 208] on button "ver mais" at bounding box center [758, 198] width 81 height 35
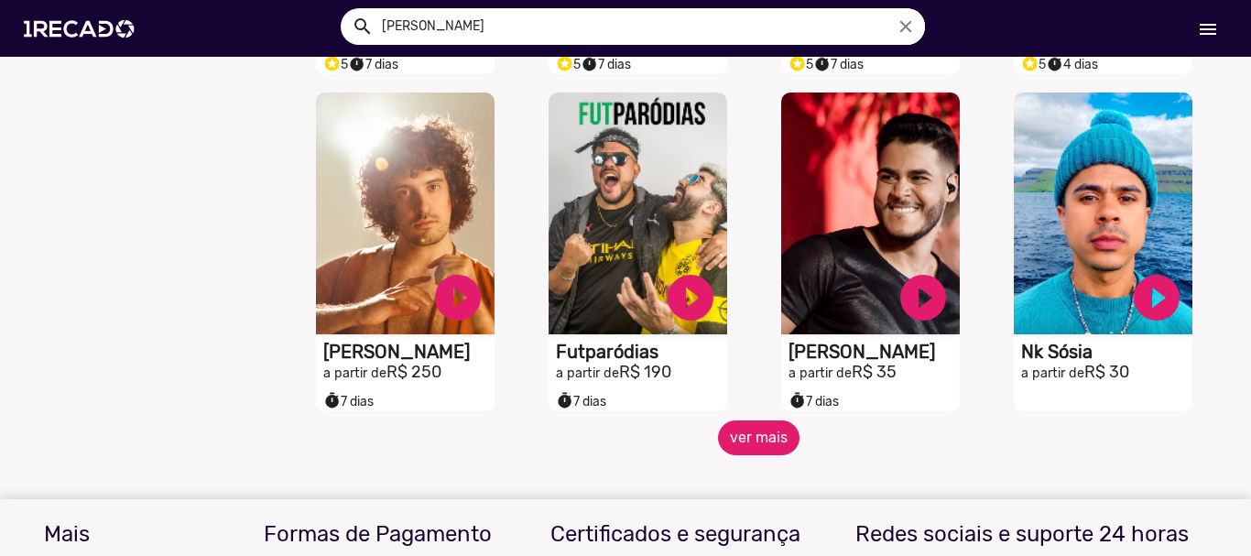
scroll to position [1648, 0]
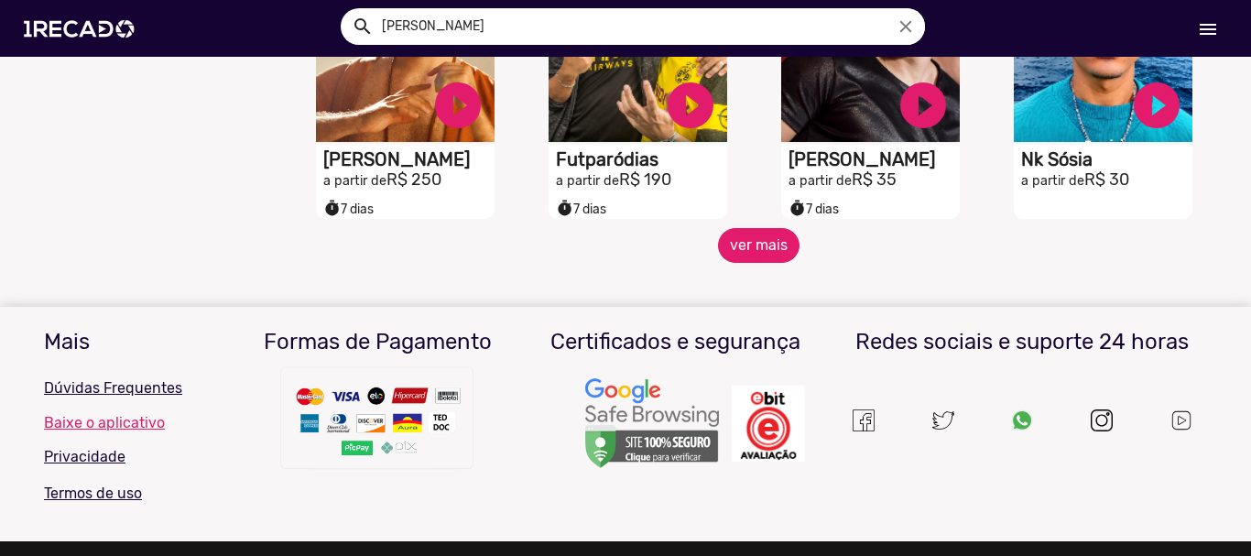
click at [746, 252] on button "ver mais" at bounding box center [758, 245] width 81 height 35
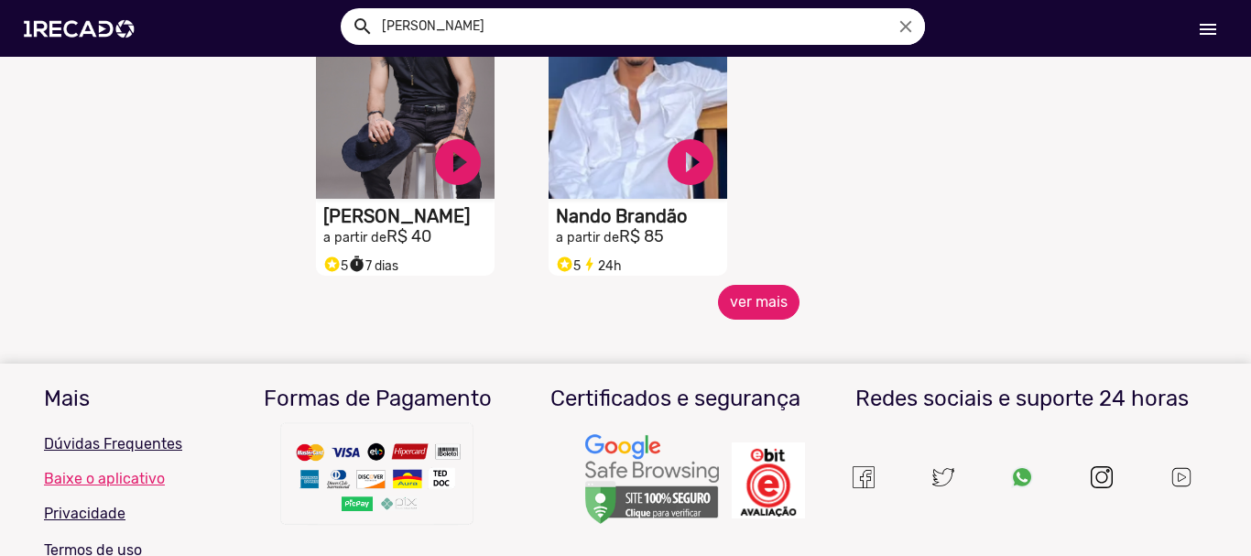
scroll to position [2655, 0]
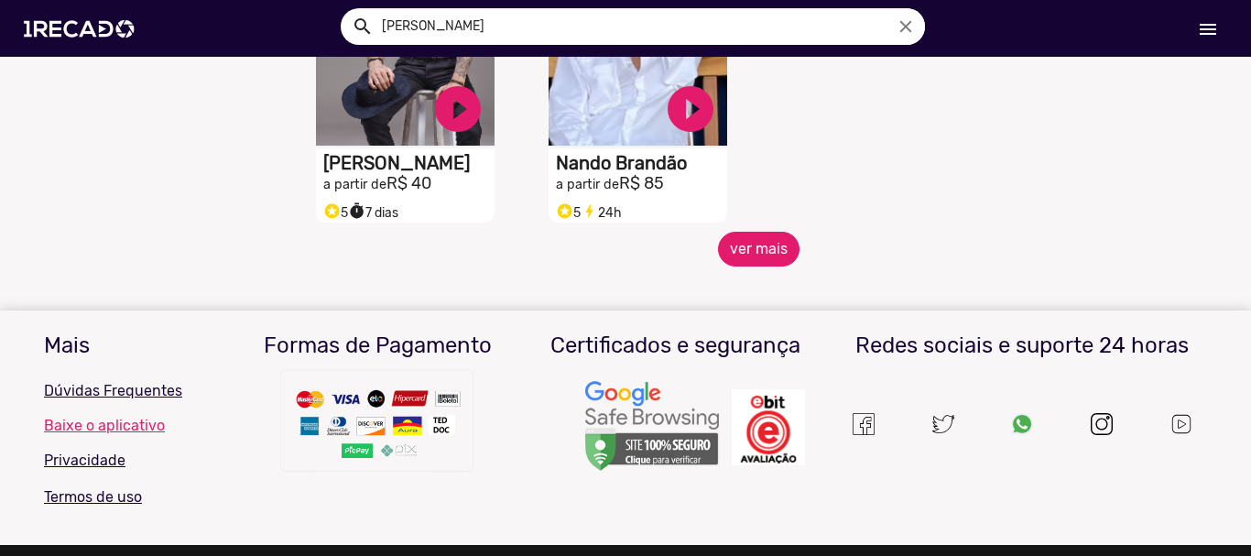
click at [765, 266] on button "ver mais" at bounding box center [758, 249] width 81 height 35
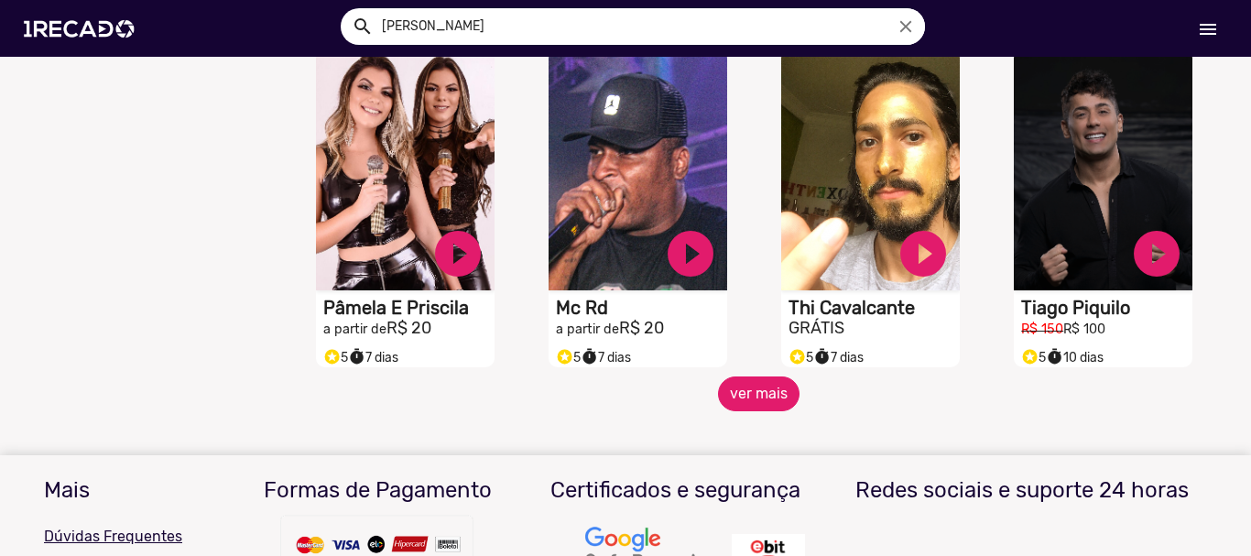
scroll to position [3205, 0]
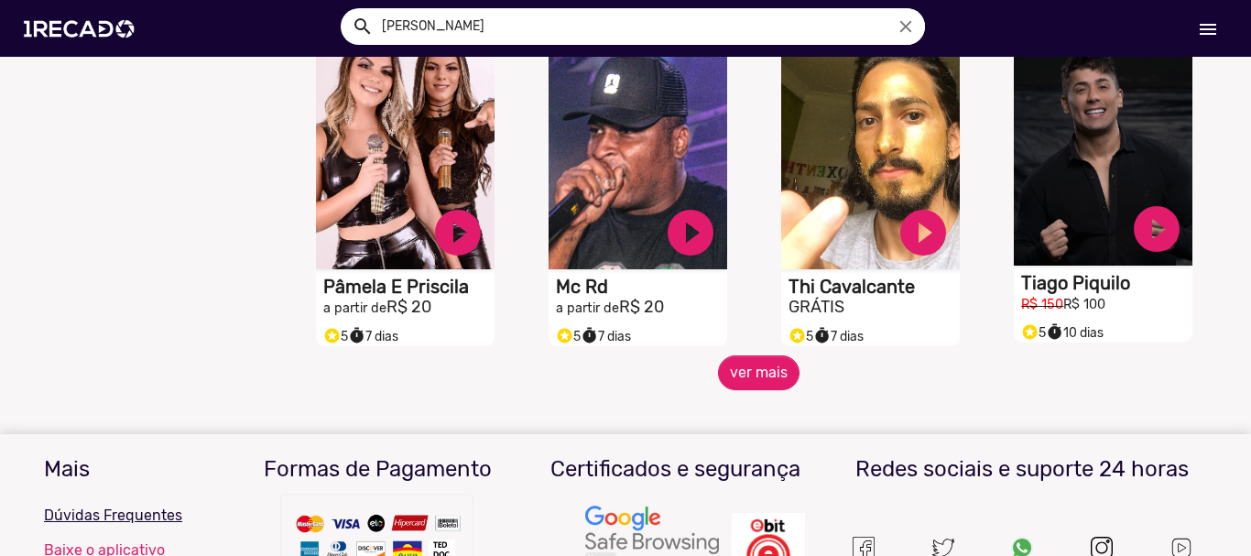
click at [1057, 292] on h1 "Tiago Piquilo" at bounding box center [1106, 283] width 171 height 22
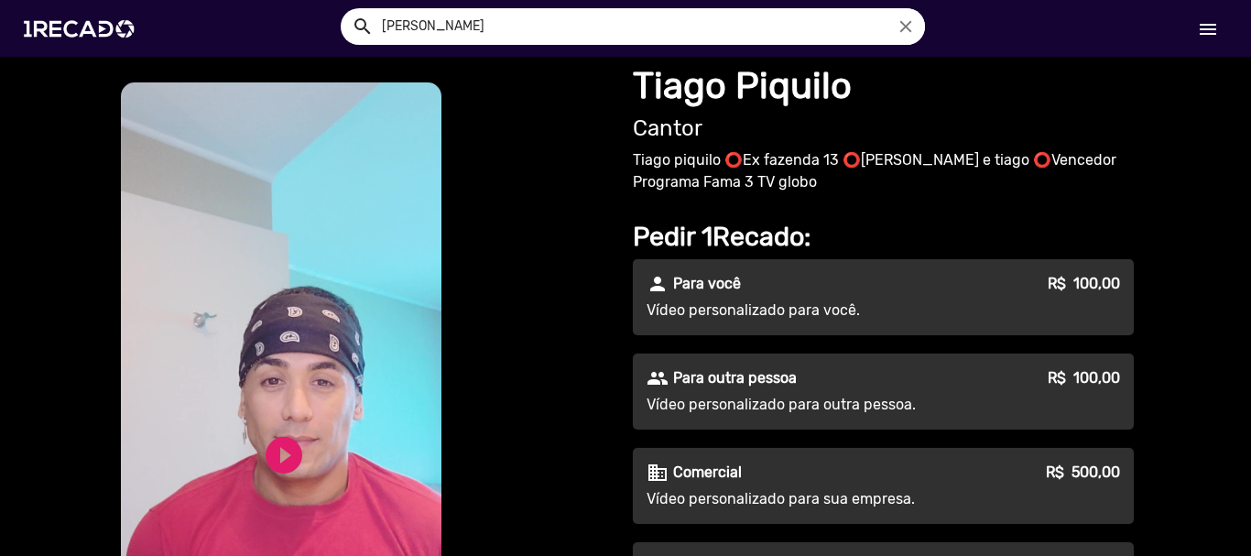
click at [731, 162] on p "Tiago piquilo ⭕Ex fazenda 13 ⭕[PERSON_NAME] e tiago ⭕Vencedor Programa Fama 3 T…" at bounding box center [883, 171] width 501 height 44
click at [771, 315] on p "Vídeo personalizado para você." at bounding box center [811, 310] width 331 height 22
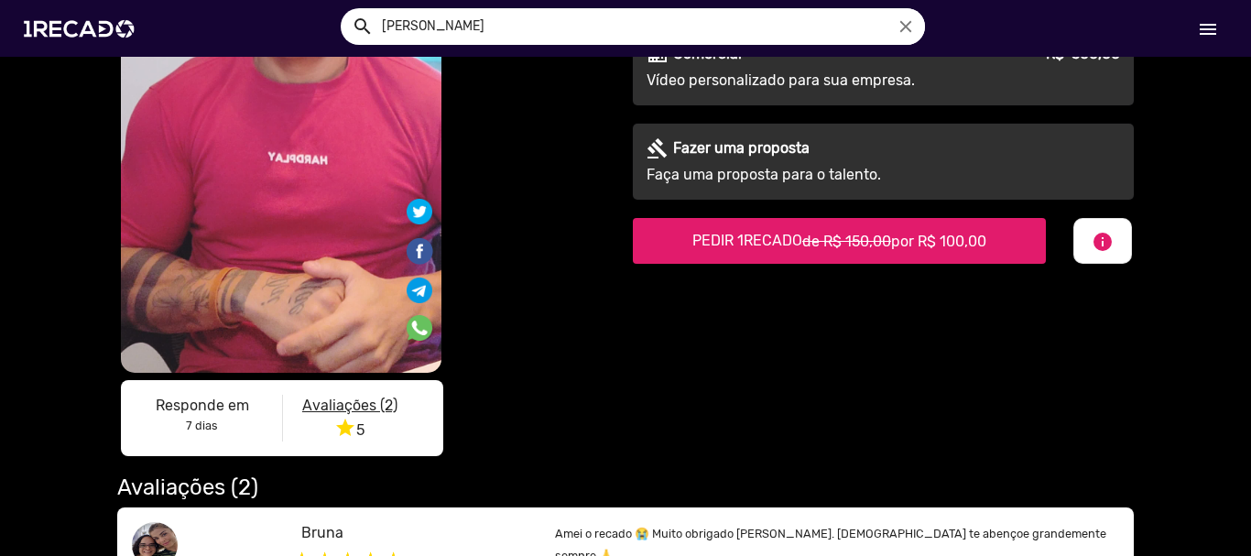
scroll to position [458, 0]
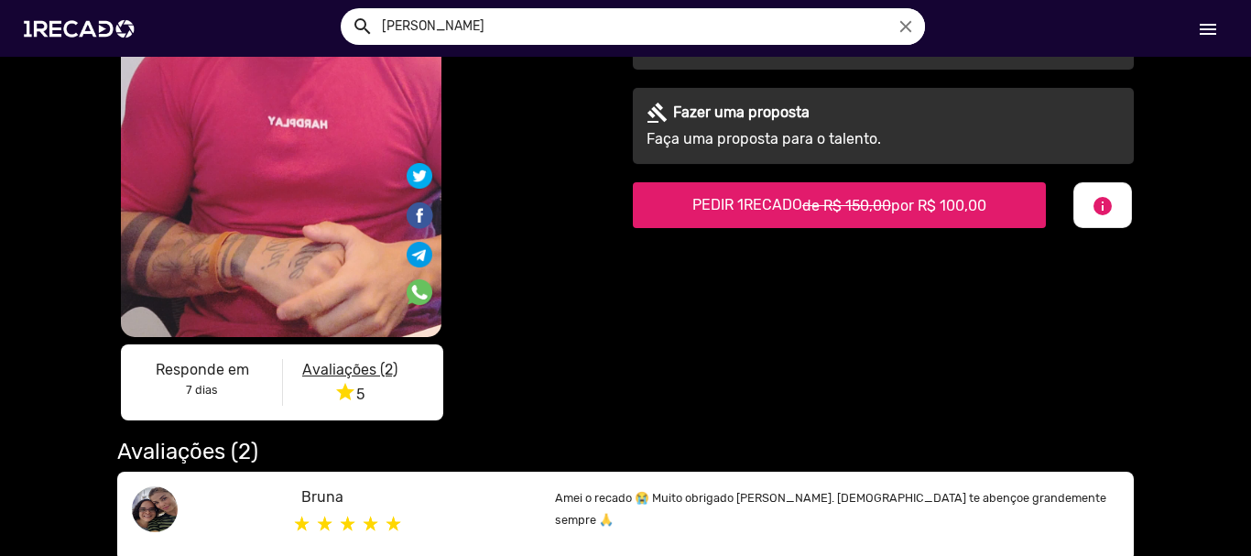
click at [781, 208] on span "PEDIR 1RECADO de R$ 150,00 por R$ 100,00" at bounding box center [839, 204] width 294 height 17
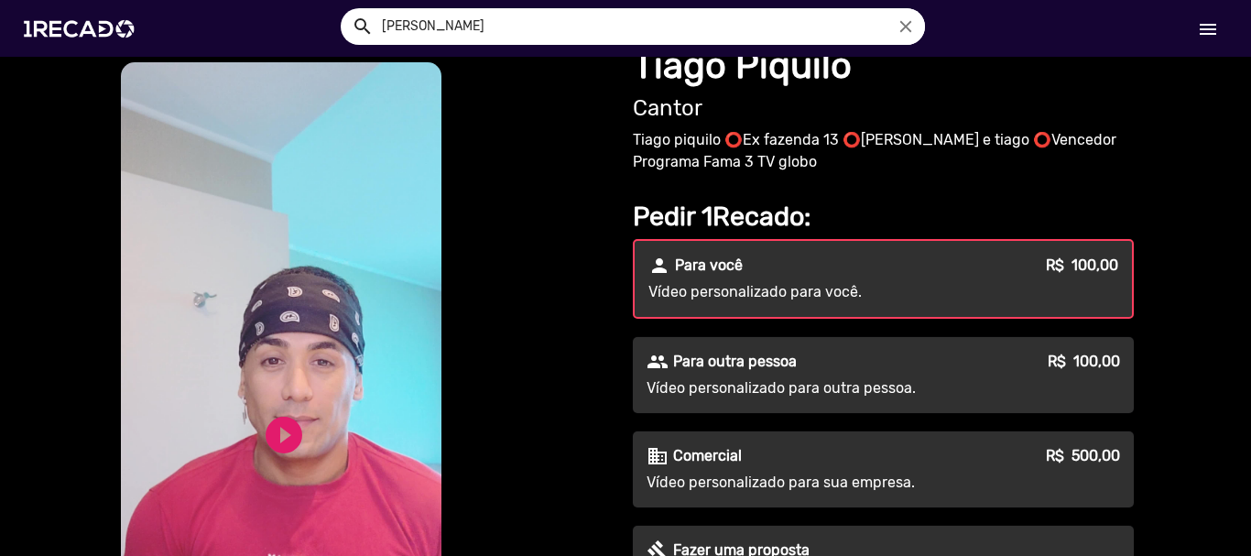
scroll to position [0, 0]
